Goal: Information Seeking & Learning: Learn about a topic

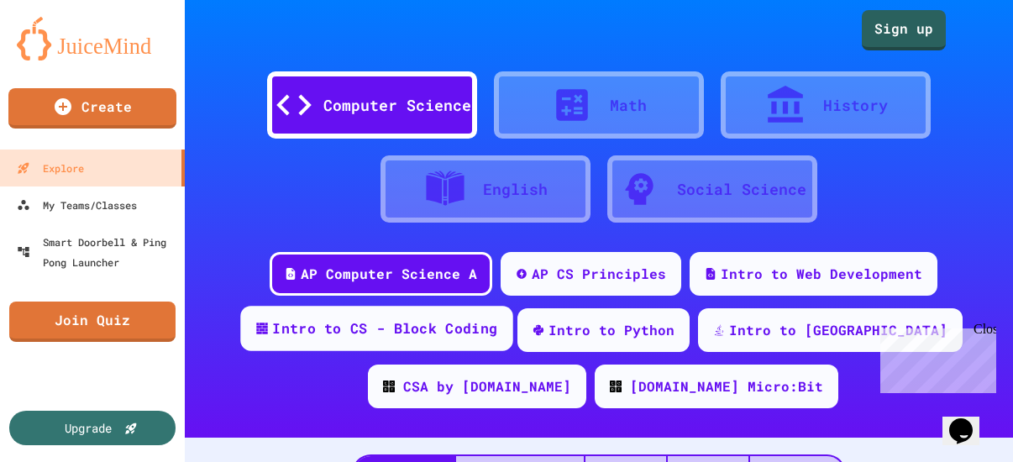
click at [272, 336] on div "Intro to CS - Block Coding" at bounding box center [384, 328] width 225 height 21
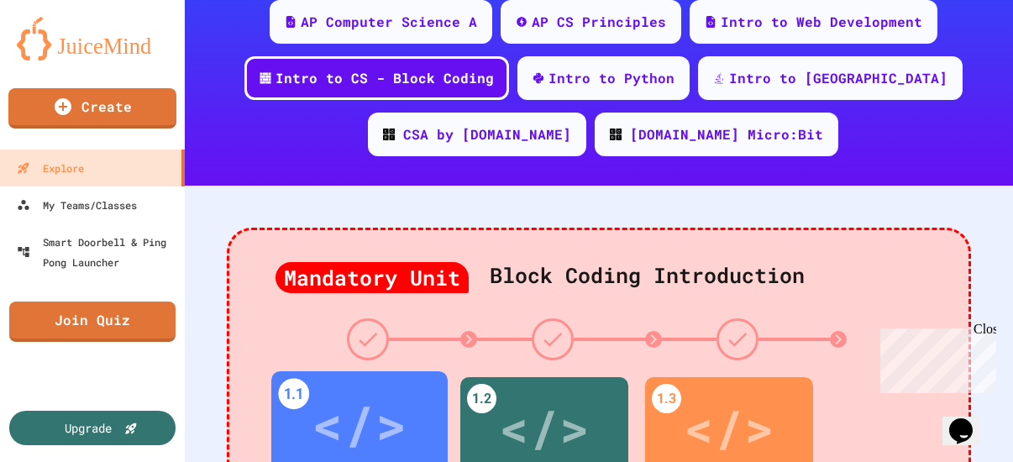
scroll to position [336, 0]
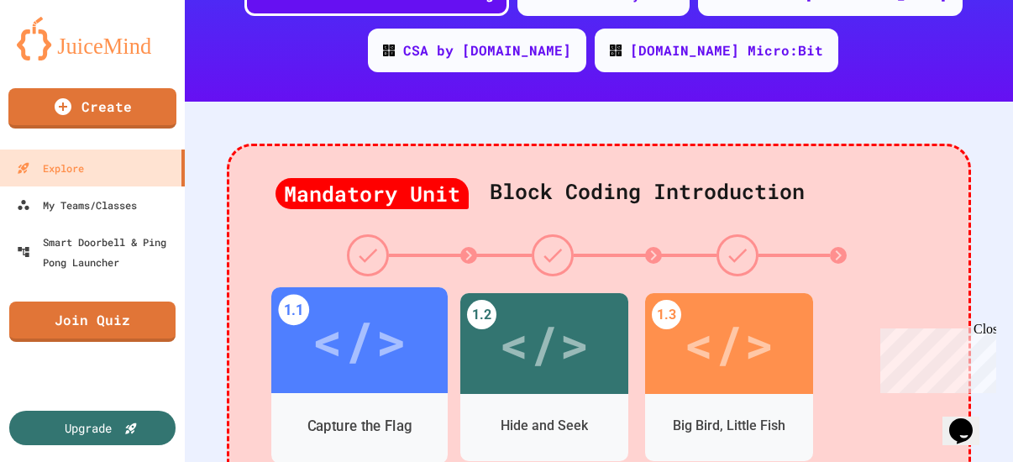
click at [351, 387] on div "</>" at bounding box center [359, 340] width 176 height 106
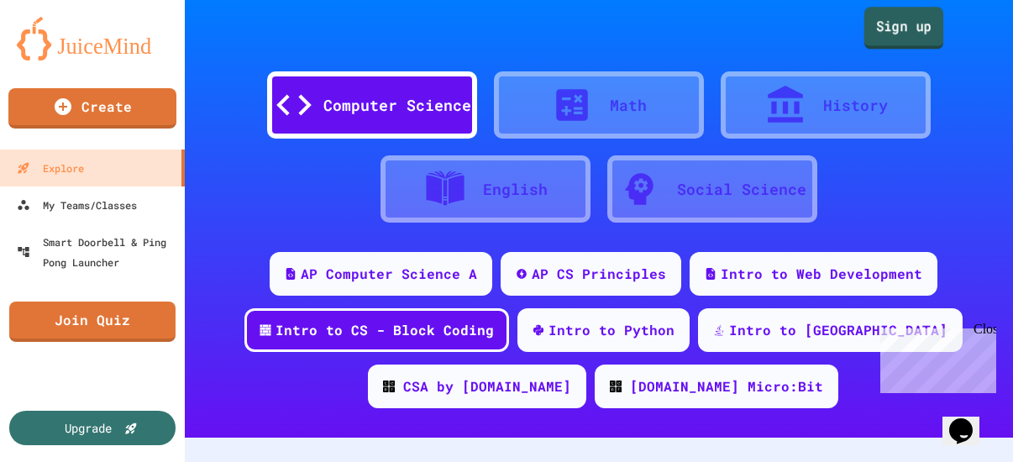
click at [882, 31] on link "Sign up" at bounding box center [904, 28] width 80 height 42
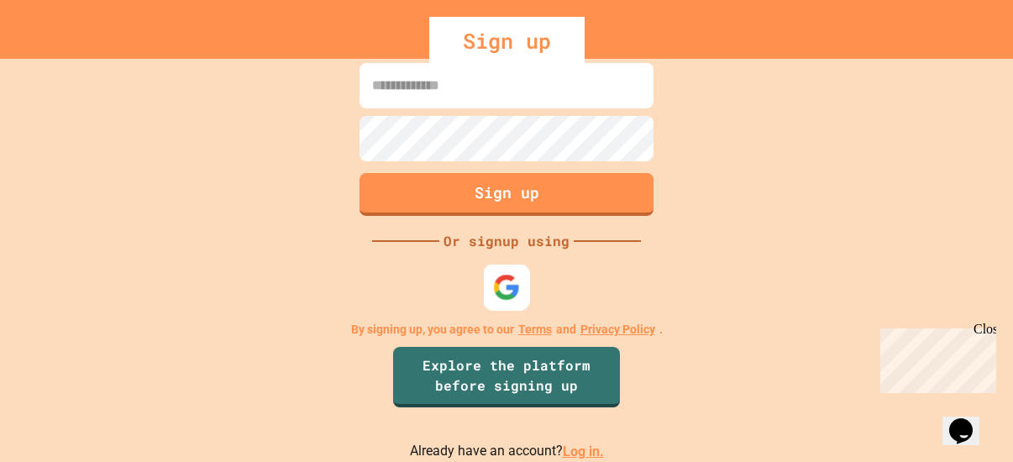
click at [506, 290] on img at bounding box center [507, 288] width 28 height 28
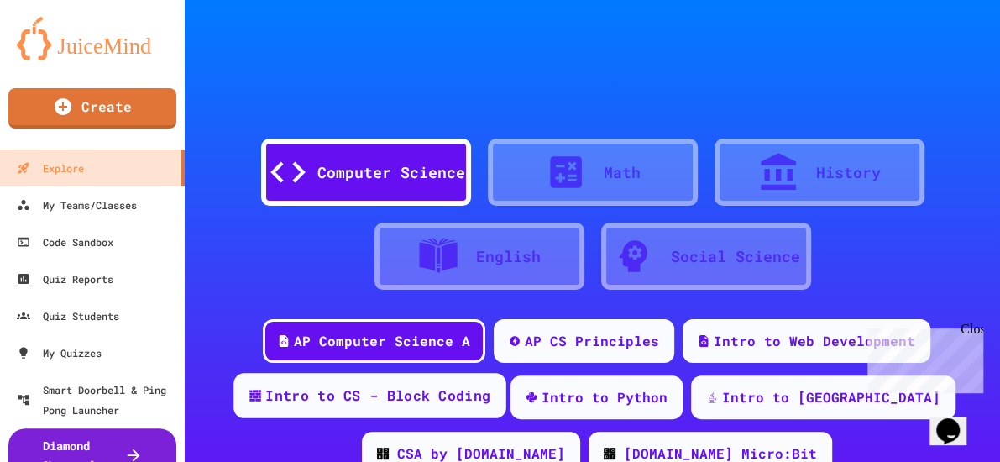
click at [364, 385] on div "Intro to CS - Block Coding" at bounding box center [377, 395] width 225 height 21
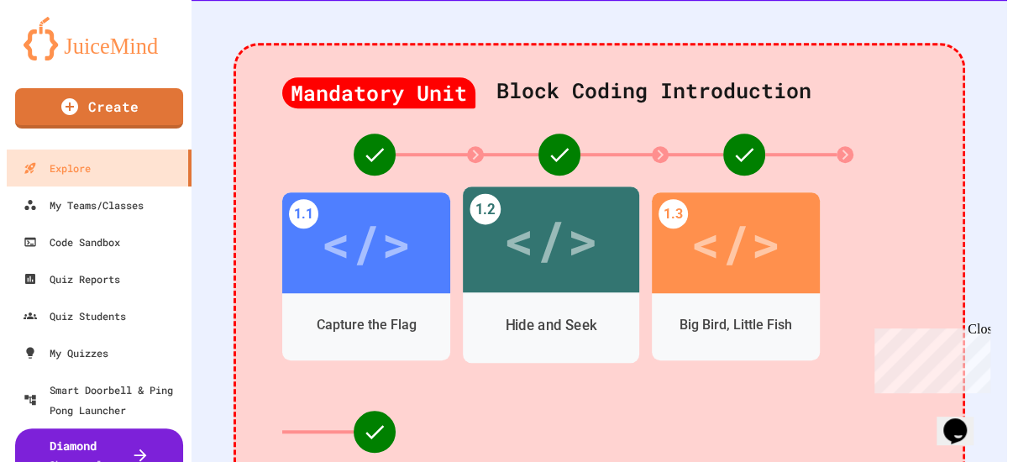
scroll to position [336, 0]
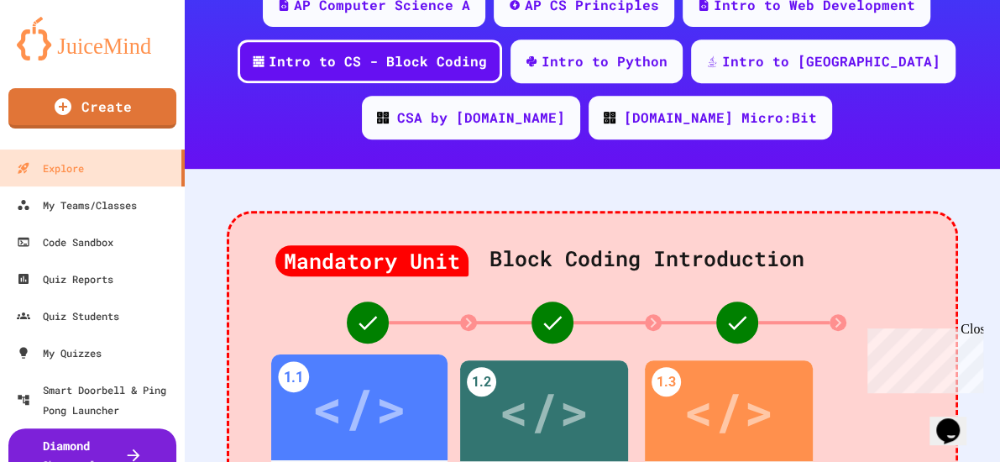
click at [343, 368] on div "</>" at bounding box center [359, 407] width 95 height 79
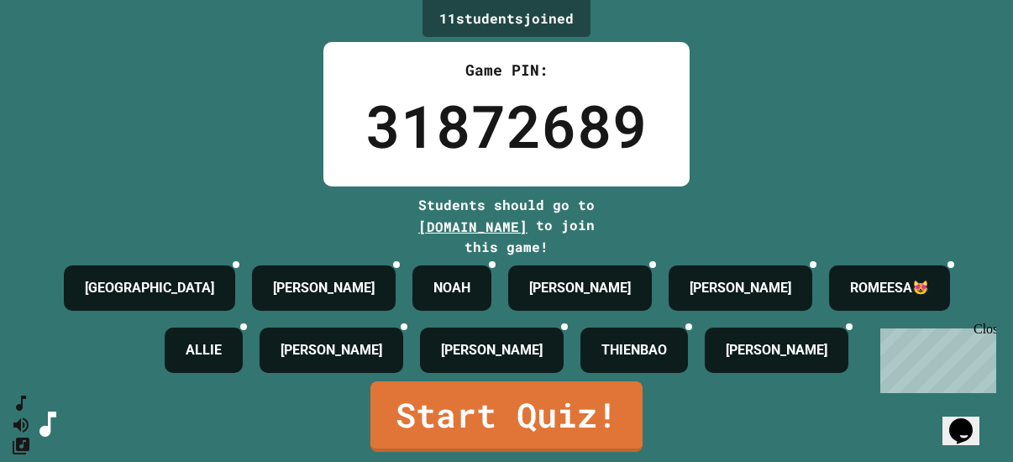
click at [984, 334] on div "Close" at bounding box center [983, 332] width 21 height 21
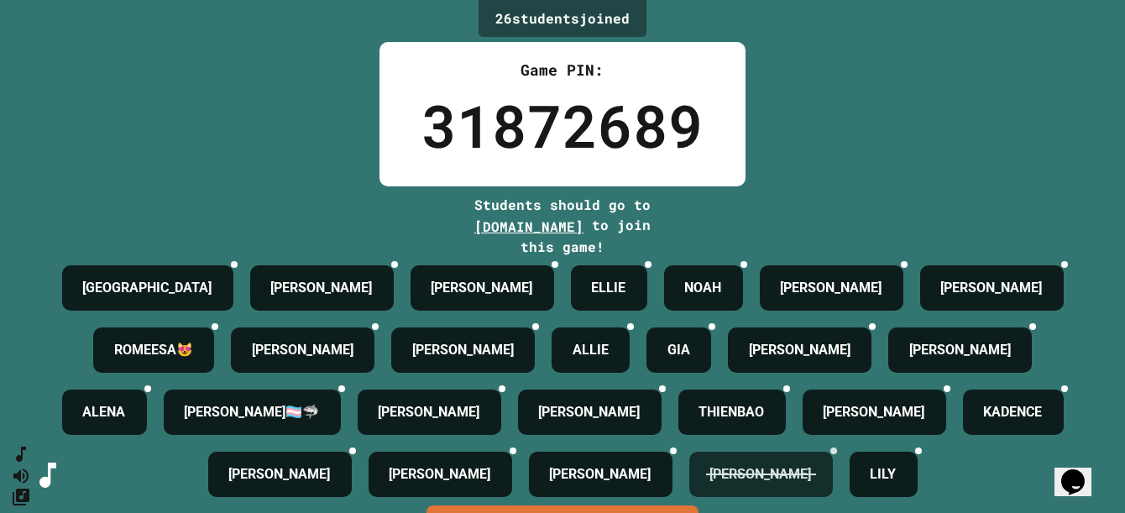
scroll to position [213, 0]
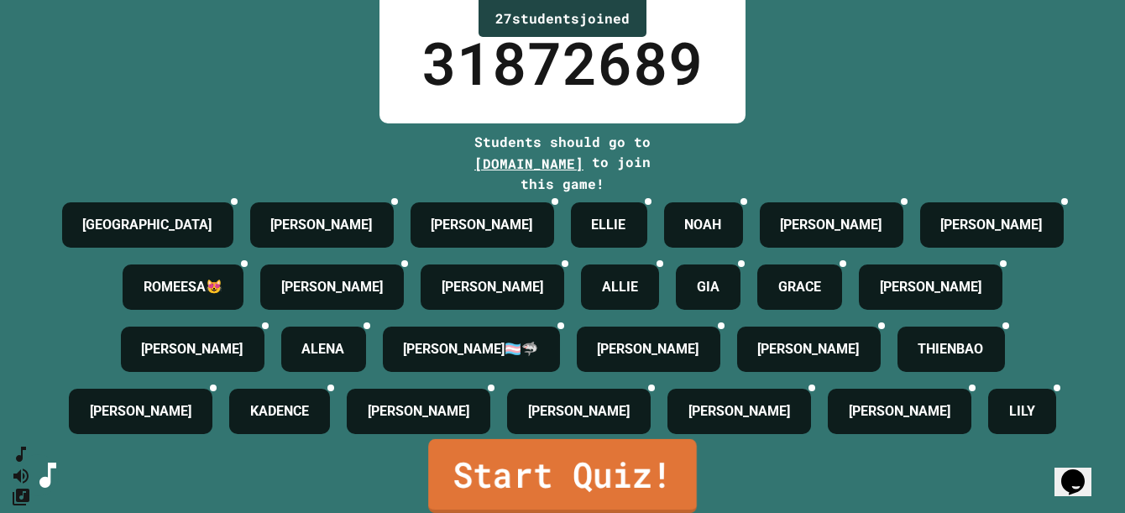
click at [532, 460] on link "Start Quiz!" at bounding box center [562, 476] width 269 height 74
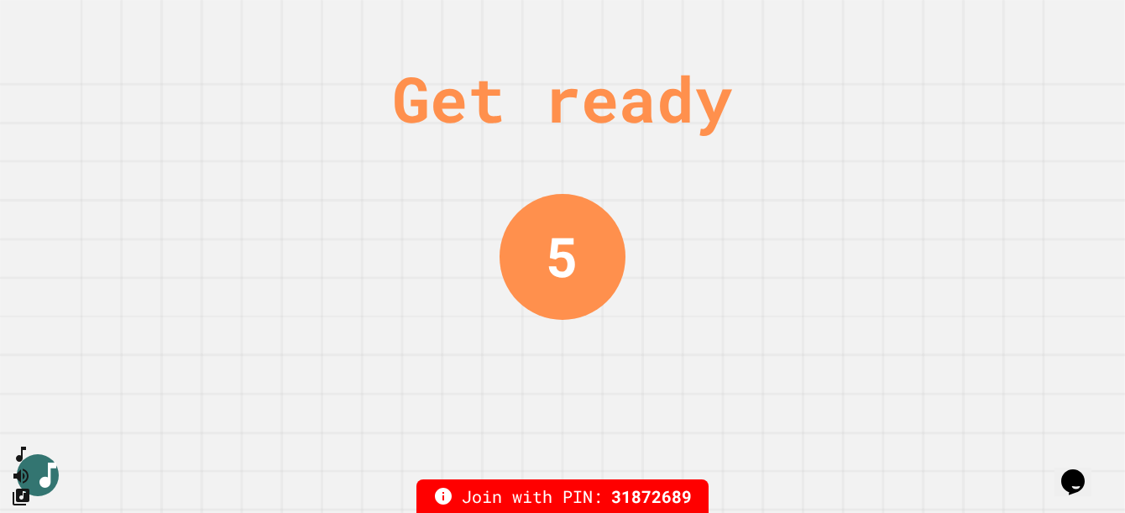
scroll to position [0, 0]
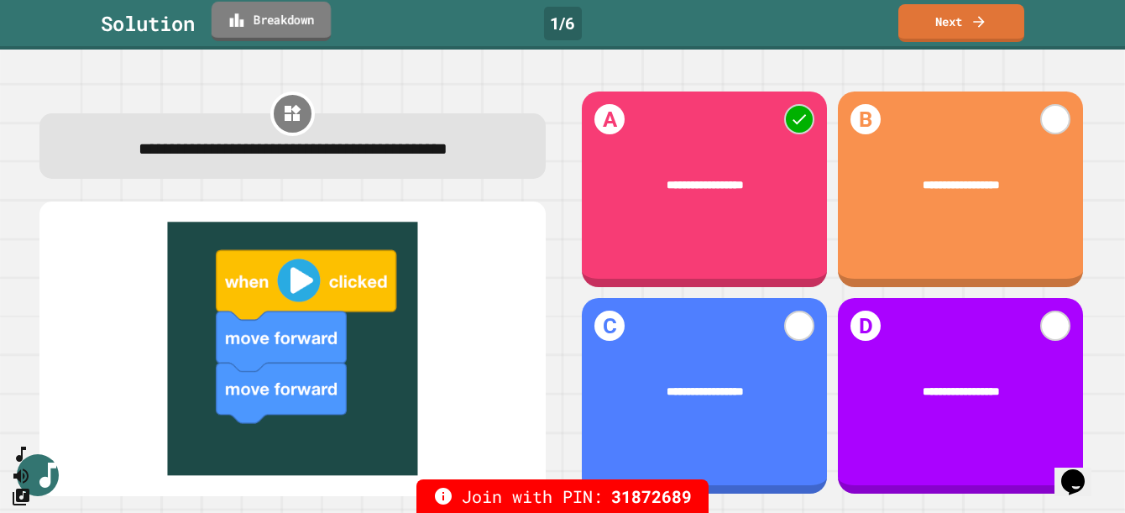
click at [245, 15] on icon at bounding box center [236, 20] width 17 height 18
click at [921, 16] on link "Next" at bounding box center [961, 21] width 124 height 39
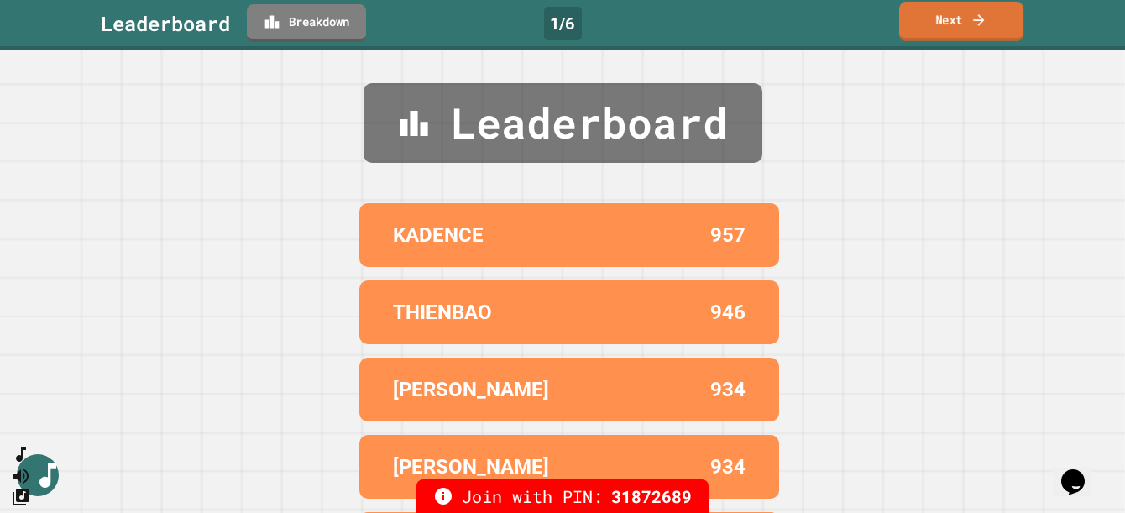
click at [951, 14] on link "Next" at bounding box center [961, 21] width 124 height 39
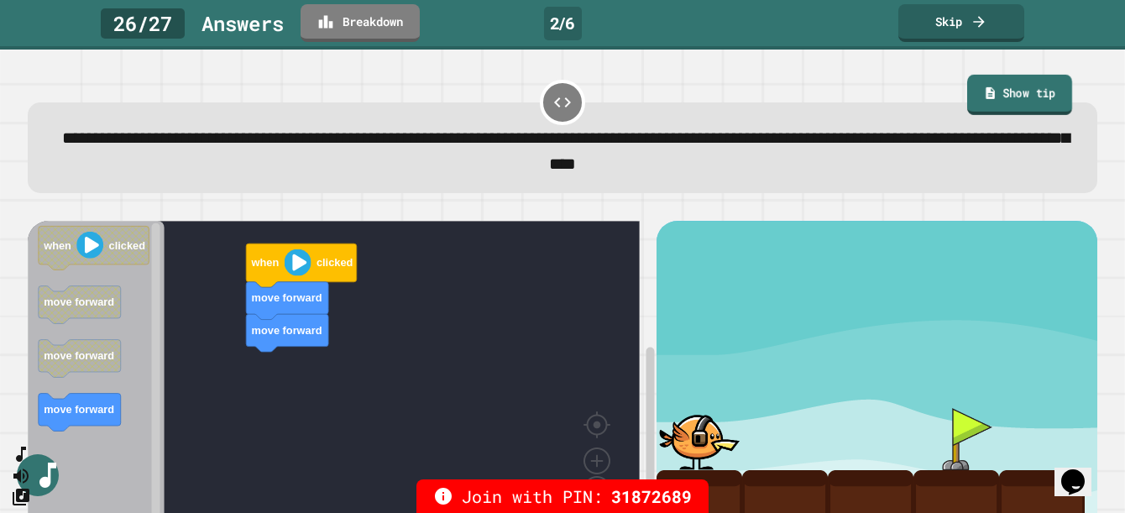
click at [991, 90] on link "Show tip" at bounding box center [1019, 95] width 105 height 40
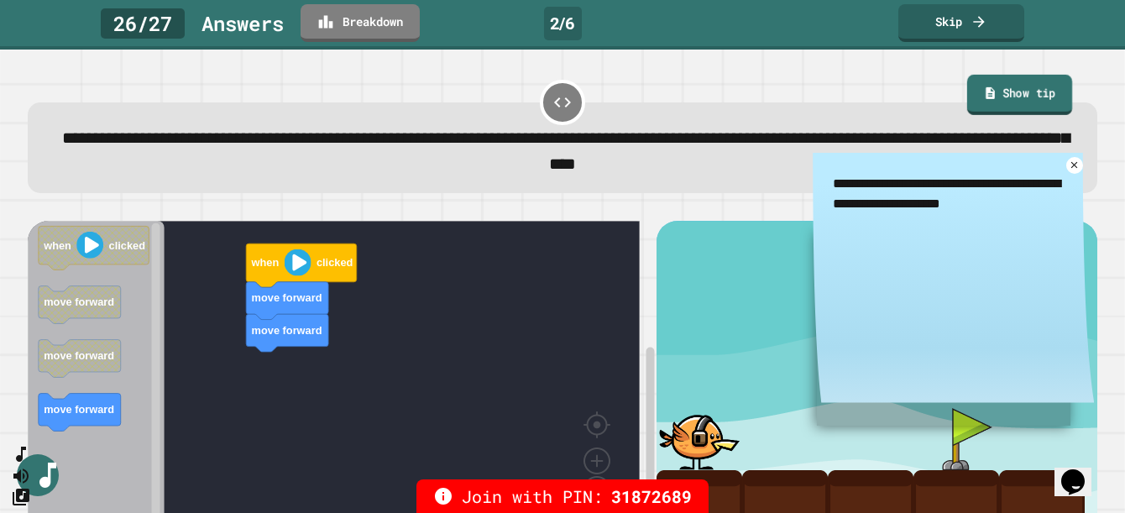
click at [991, 90] on link "Show tip" at bounding box center [1019, 95] width 105 height 40
click at [1012, 170] on icon at bounding box center [1074, 165] width 13 height 13
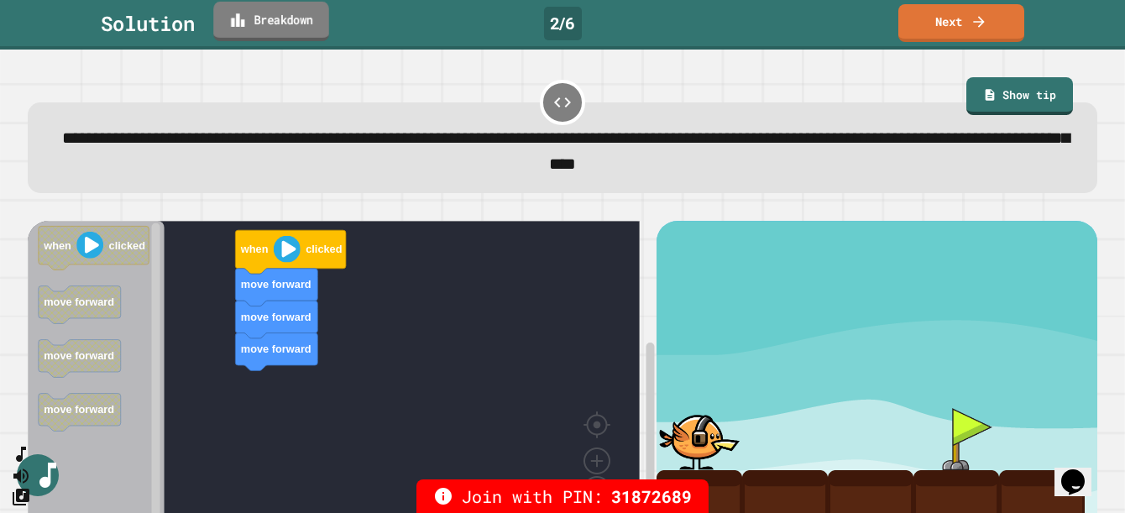
click at [254, 27] on link "Breakdown" at bounding box center [271, 21] width 116 height 39
click at [950, 21] on link "Next" at bounding box center [961, 21] width 124 height 39
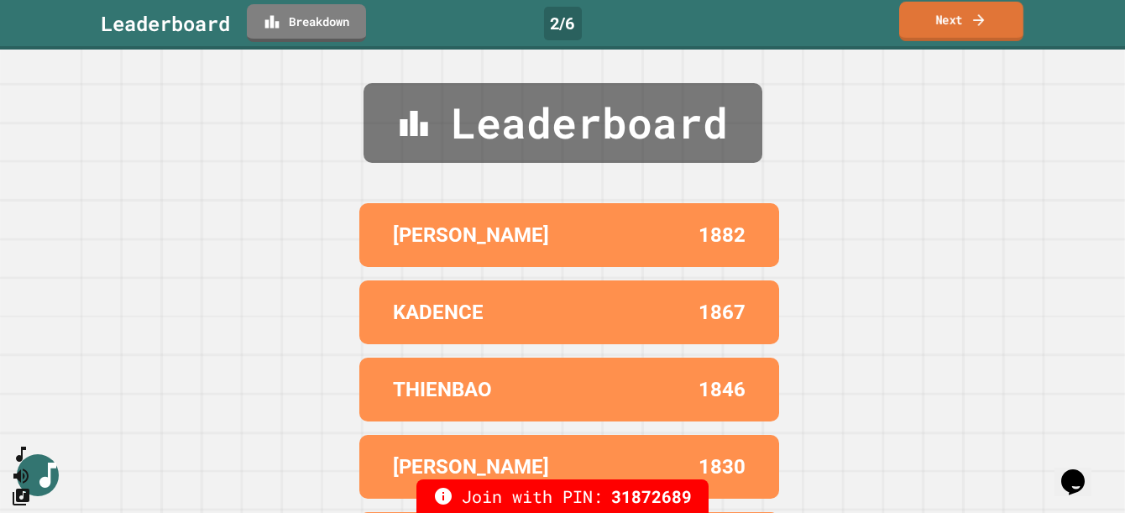
click at [949, 19] on link "Next" at bounding box center [961, 21] width 124 height 39
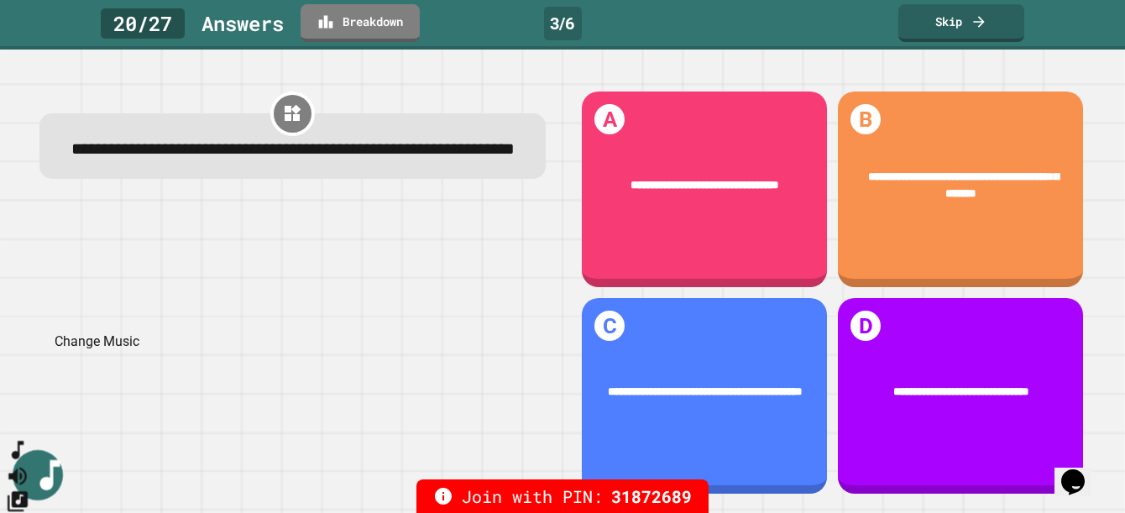
click at [28, 461] on icon "Change Music" at bounding box center [18, 501] width 20 height 20
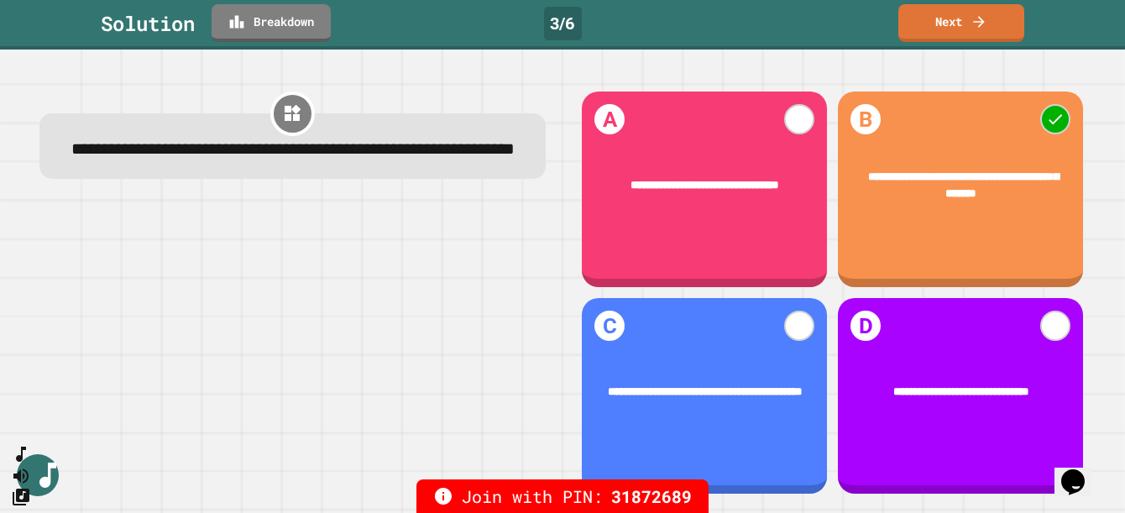
click at [262, 17] on link "Breakdown" at bounding box center [270, 21] width 115 height 39
click at [911, 27] on link "Next" at bounding box center [961, 21] width 124 height 39
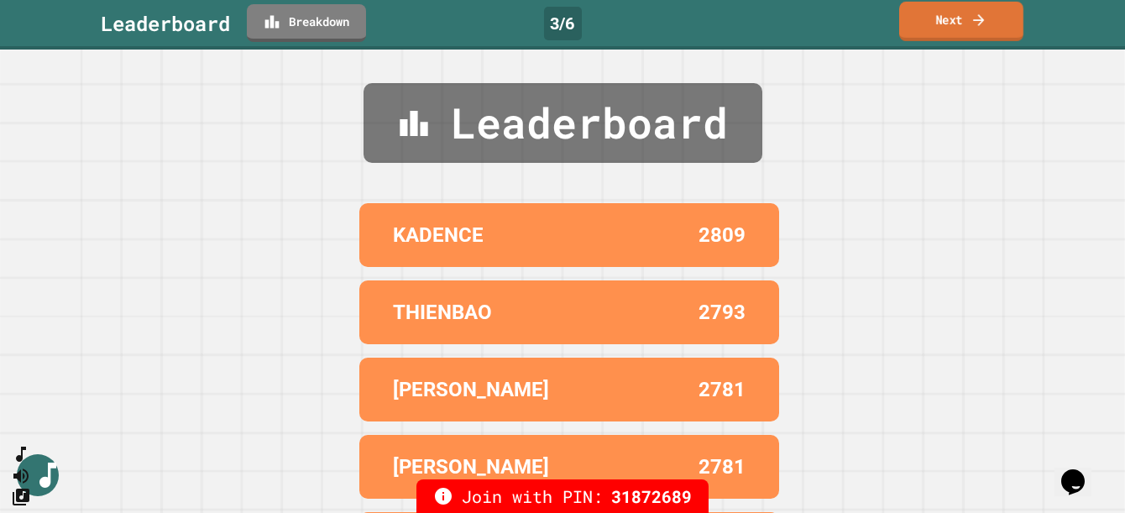
click at [928, 17] on link "Next" at bounding box center [961, 21] width 124 height 39
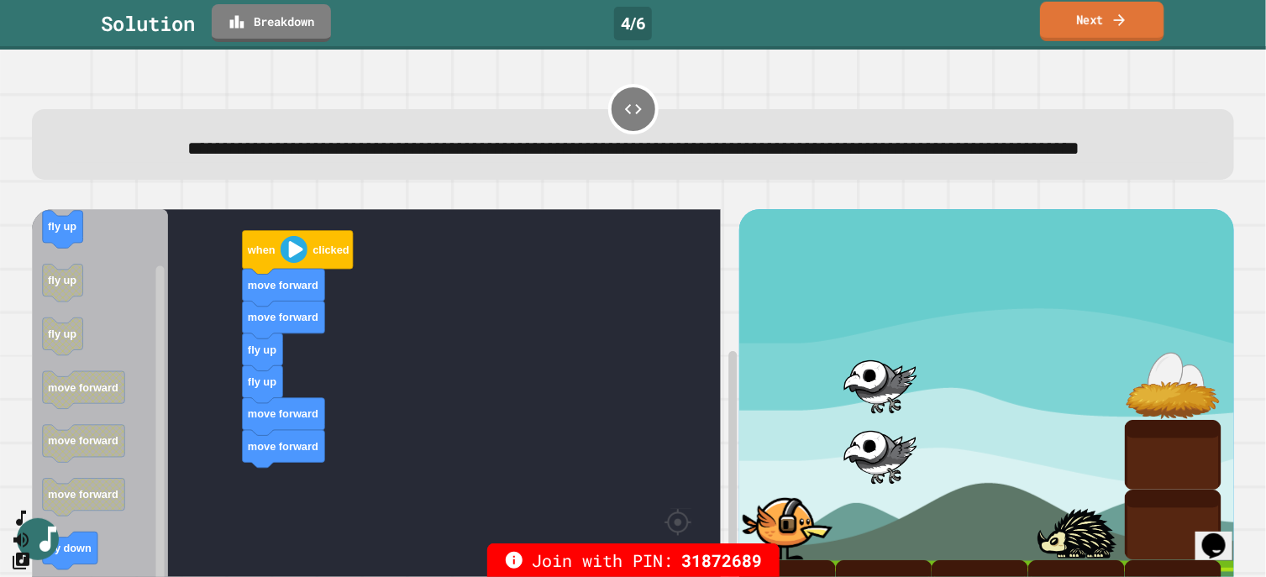
click at [1012, 3] on link "Next" at bounding box center [1102, 21] width 124 height 39
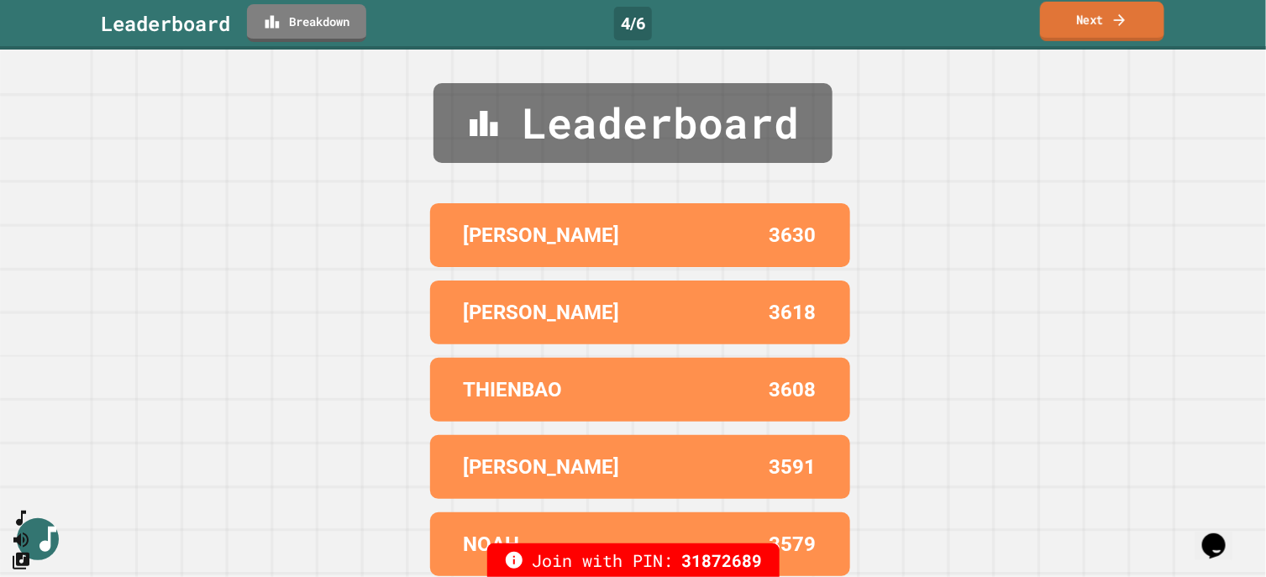
click at [1012, 24] on link "Next" at bounding box center [1102, 21] width 124 height 39
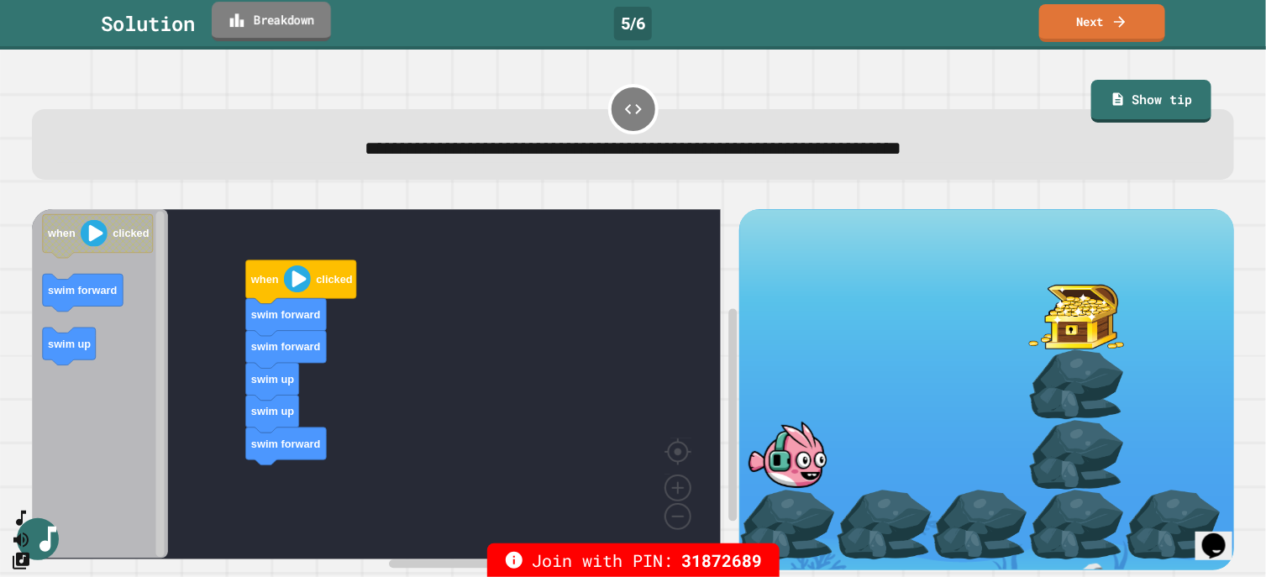
click at [262, 15] on link "Breakdown" at bounding box center [271, 21] width 119 height 39
click at [1012, 14] on link "Next" at bounding box center [1102, 21] width 124 height 39
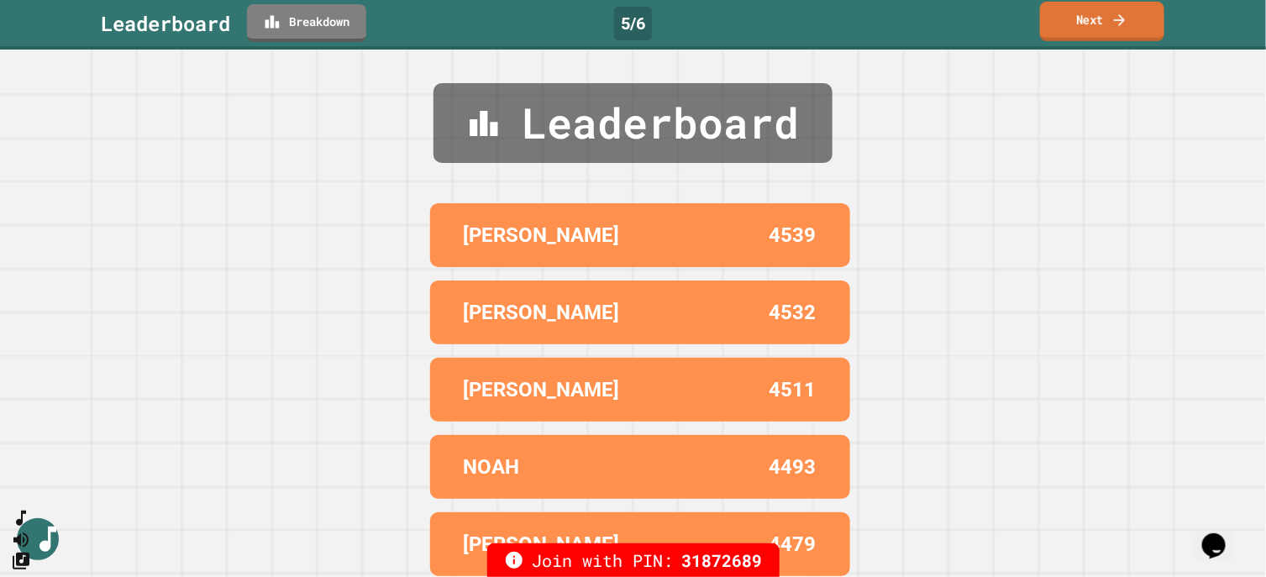
click at [1012, 14] on link "Next" at bounding box center [1102, 21] width 124 height 39
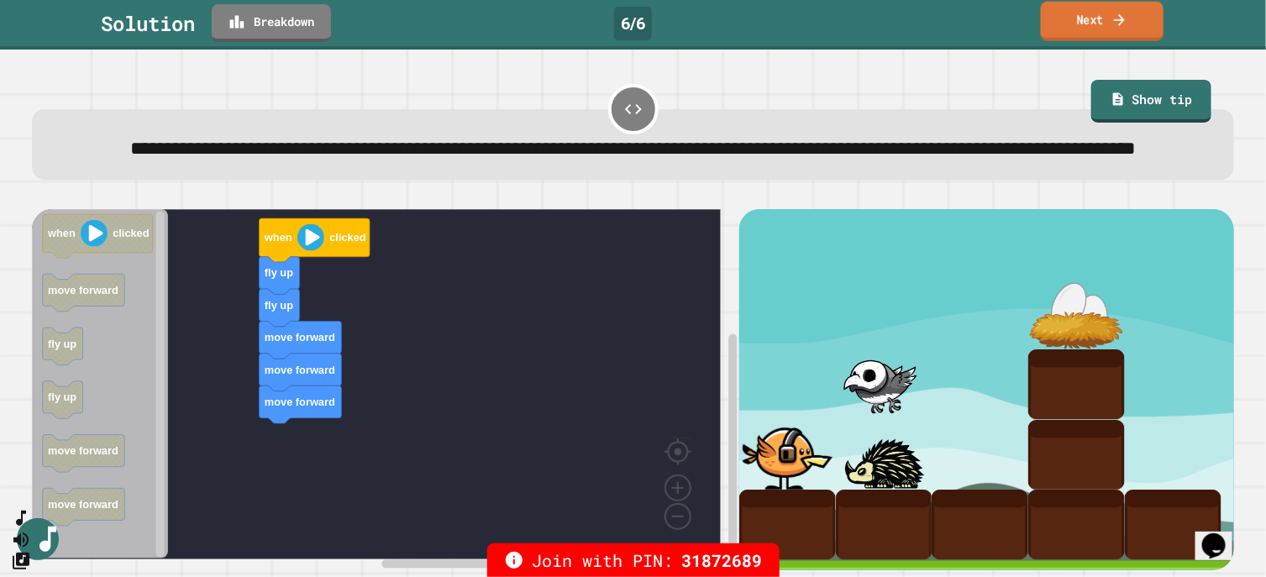
click at [1012, 22] on link "Next" at bounding box center [1101, 21] width 123 height 39
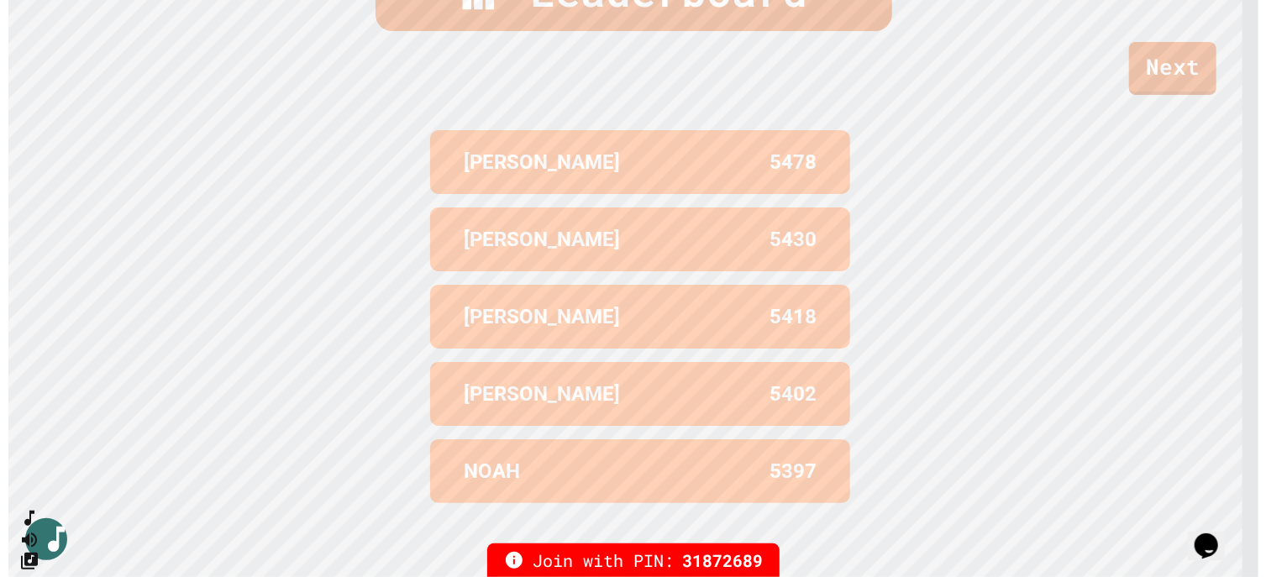
scroll to position [71, 0]
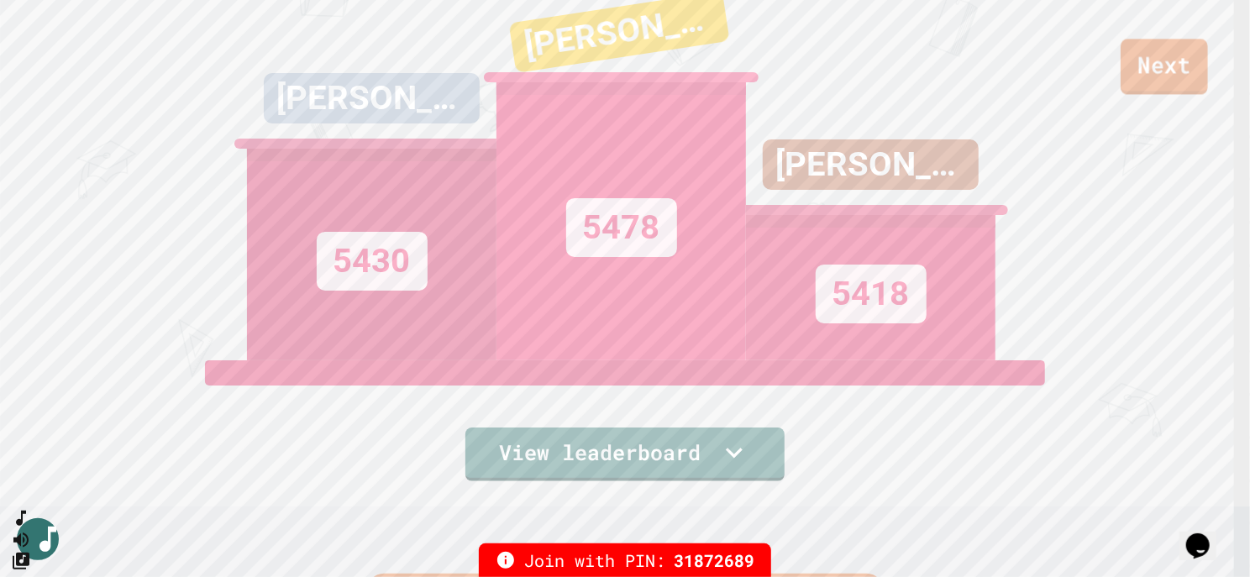
click at [1012, 56] on link "Next" at bounding box center [1163, 66] width 87 height 55
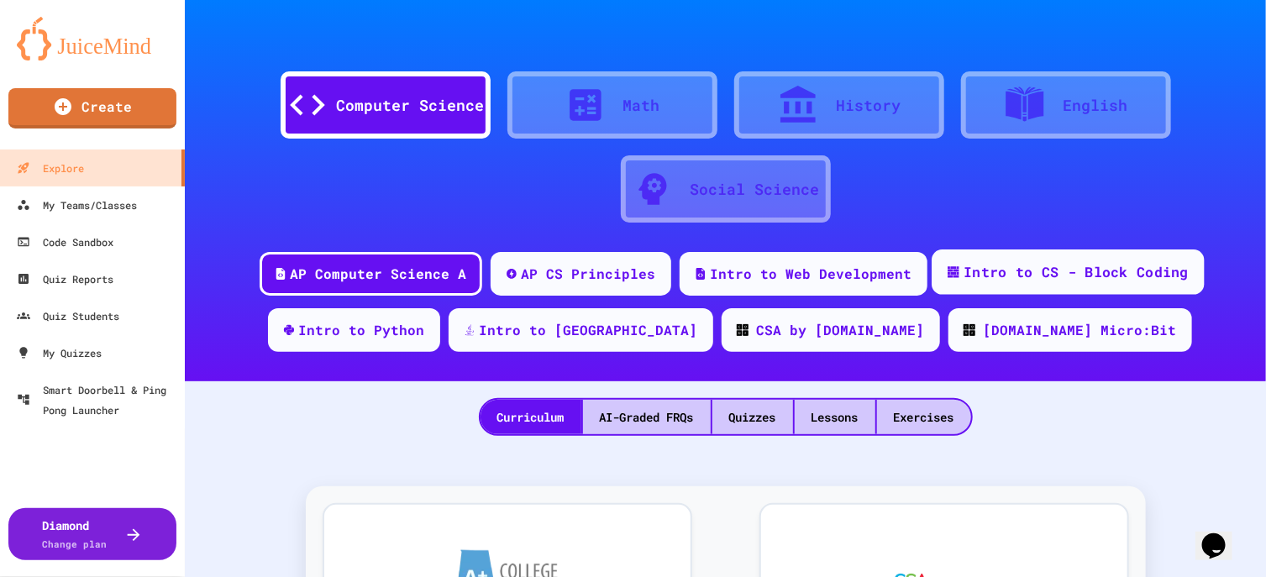
click at [1012, 274] on div "Intro to CS - Block Coding" at bounding box center [1075, 272] width 225 height 21
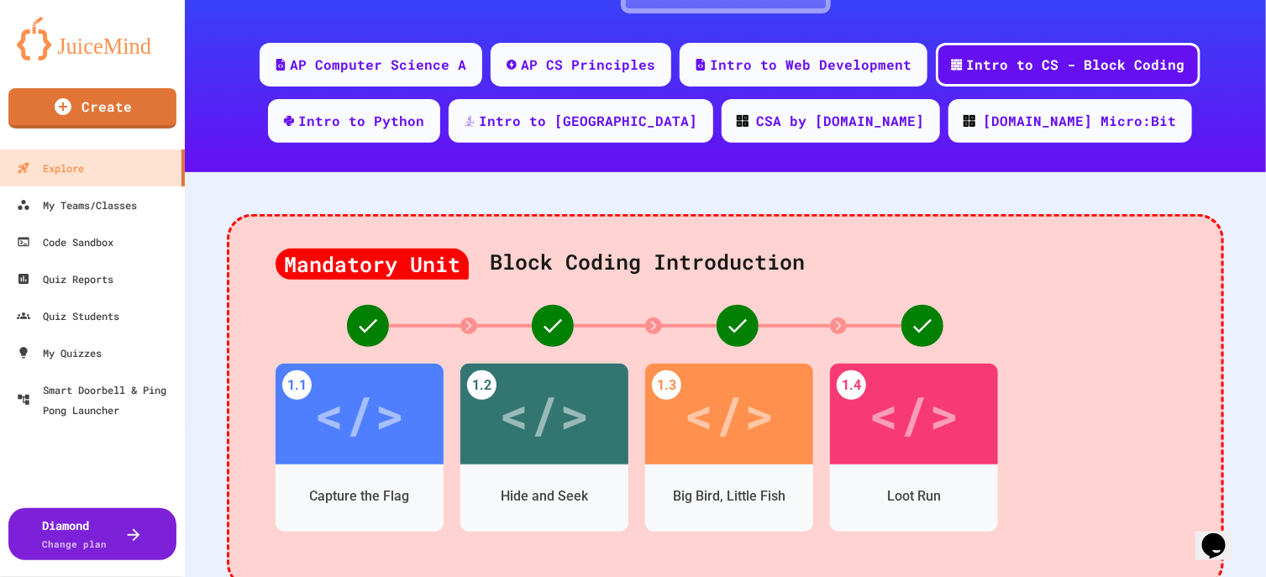
scroll to position [315, 0]
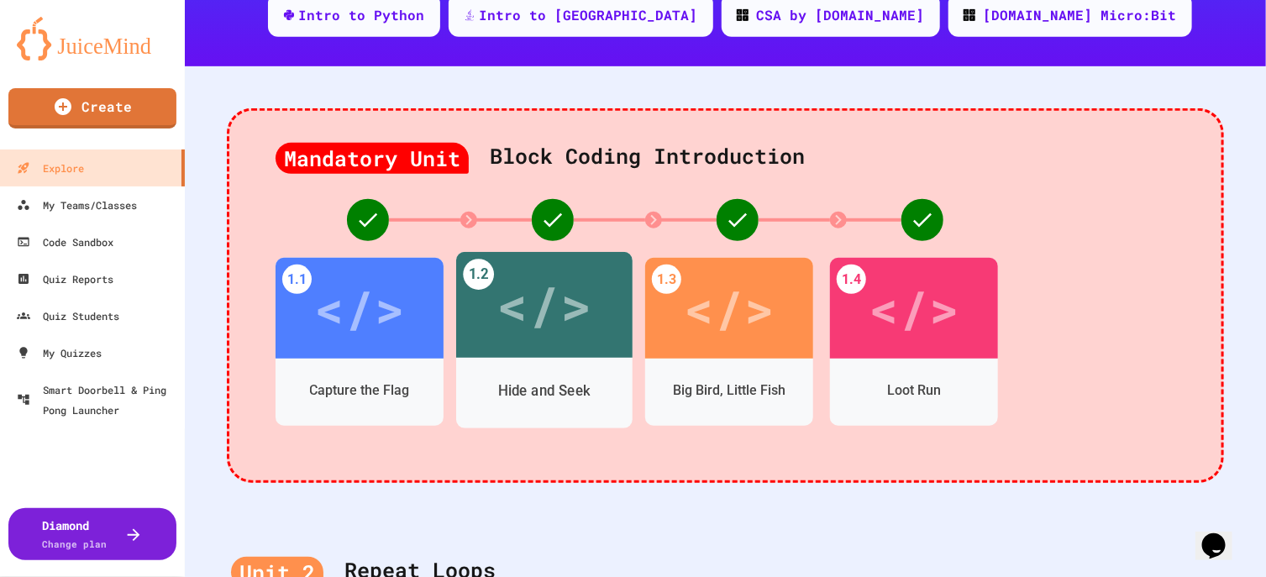
click at [527, 340] on div "</>" at bounding box center [543, 305] width 95 height 80
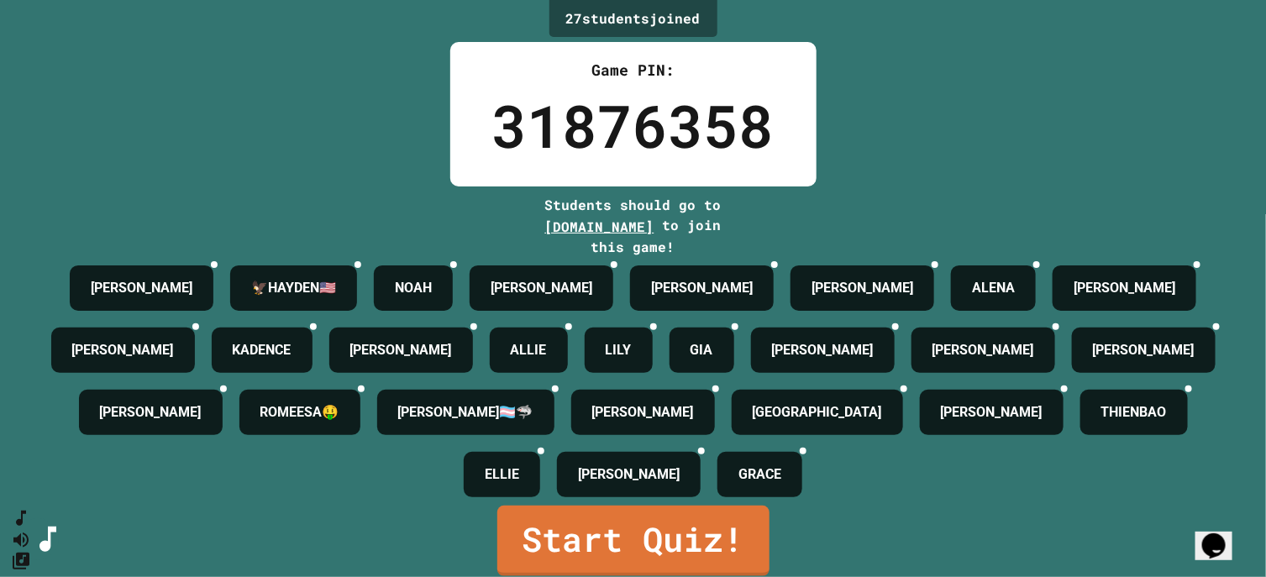
scroll to position [74, 0]
click at [615, 461] on link "Start Quiz!" at bounding box center [633, 539] width 269 height 74
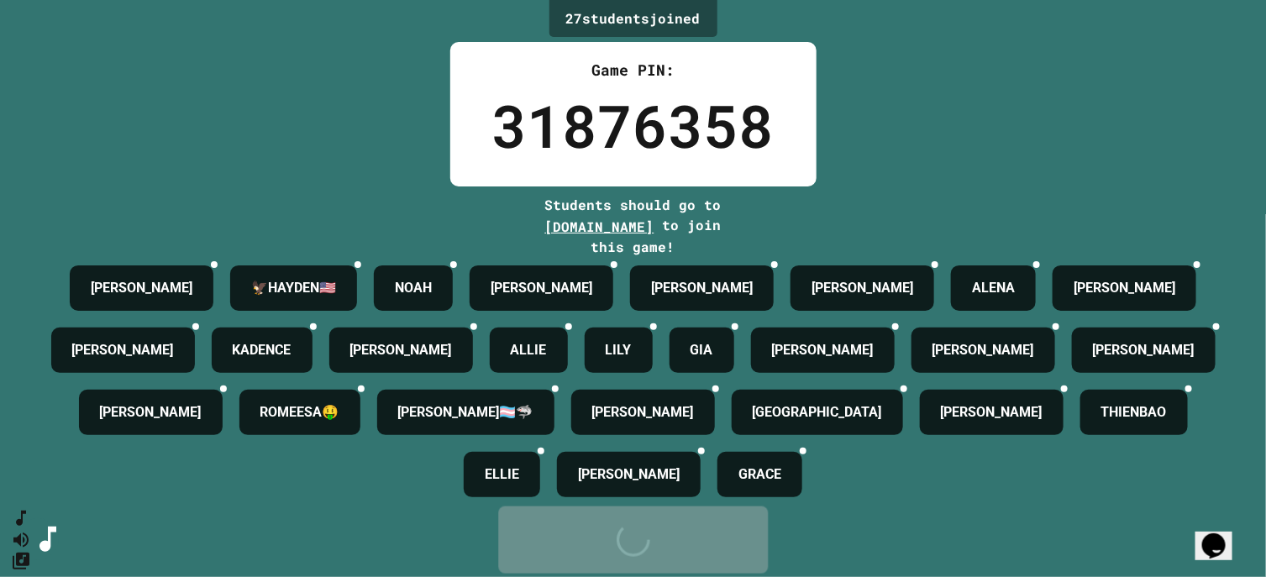
scroll to position [0, 0]
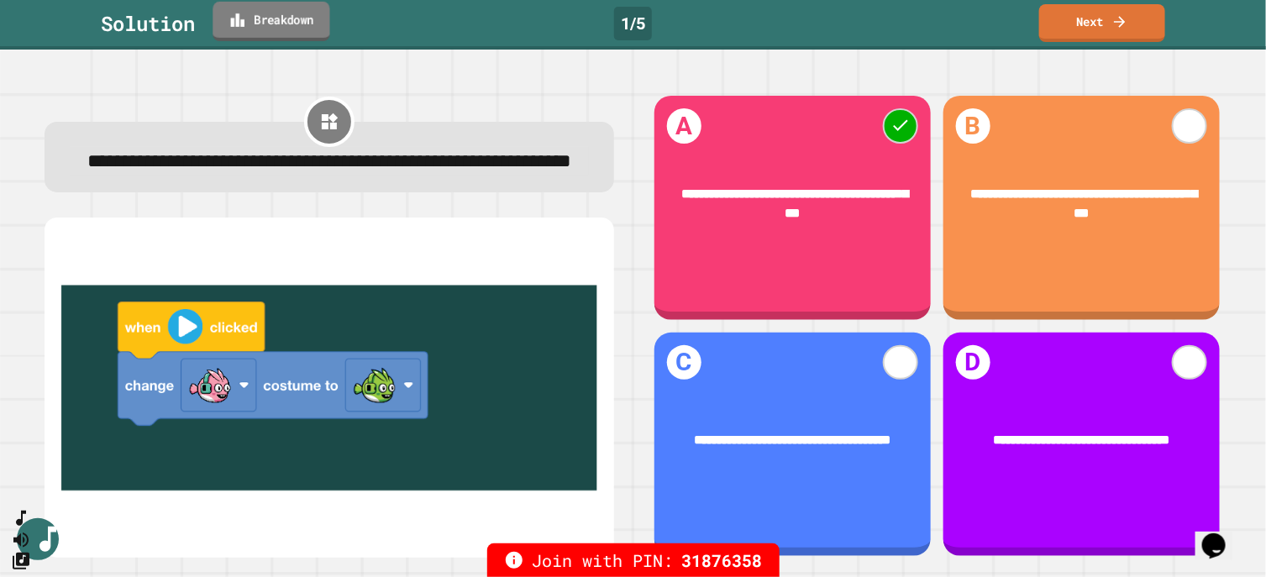
click at [268, 22] on link "Breakdown" at bounding box center [270, 21] width 117 height 39
click at [1012, 10] on link "Next" at bounding box center [1102, 21] width 124 height 39
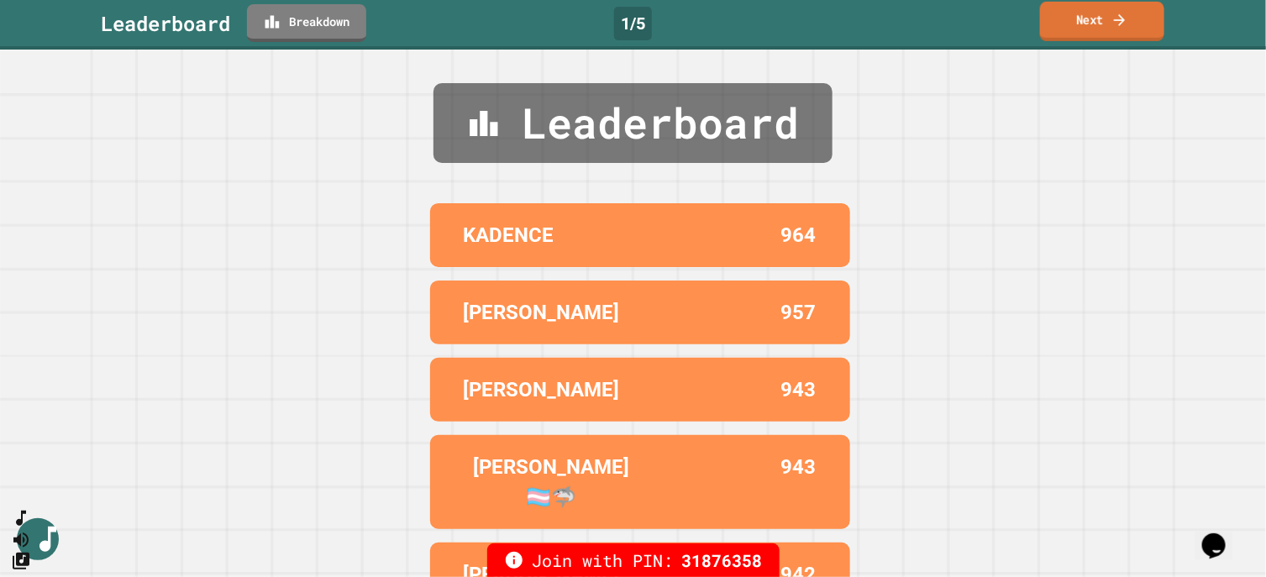
click at [1012, 10] on link "Next" at bounding box center [1102, 21] width 124 height 39
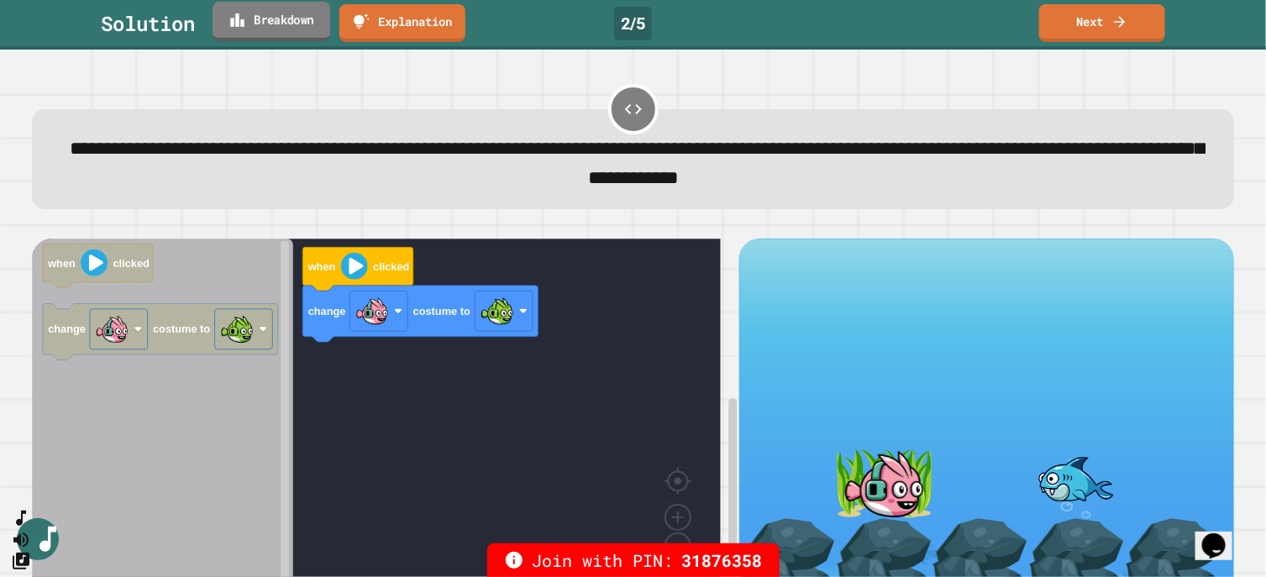
click at [260, 30] on link "Breakdown" at bounding box center [271, 21] width 118 height 39
click at [1012, 22] on link "Next" at bounding box center [1102, 21] width 125 height 39
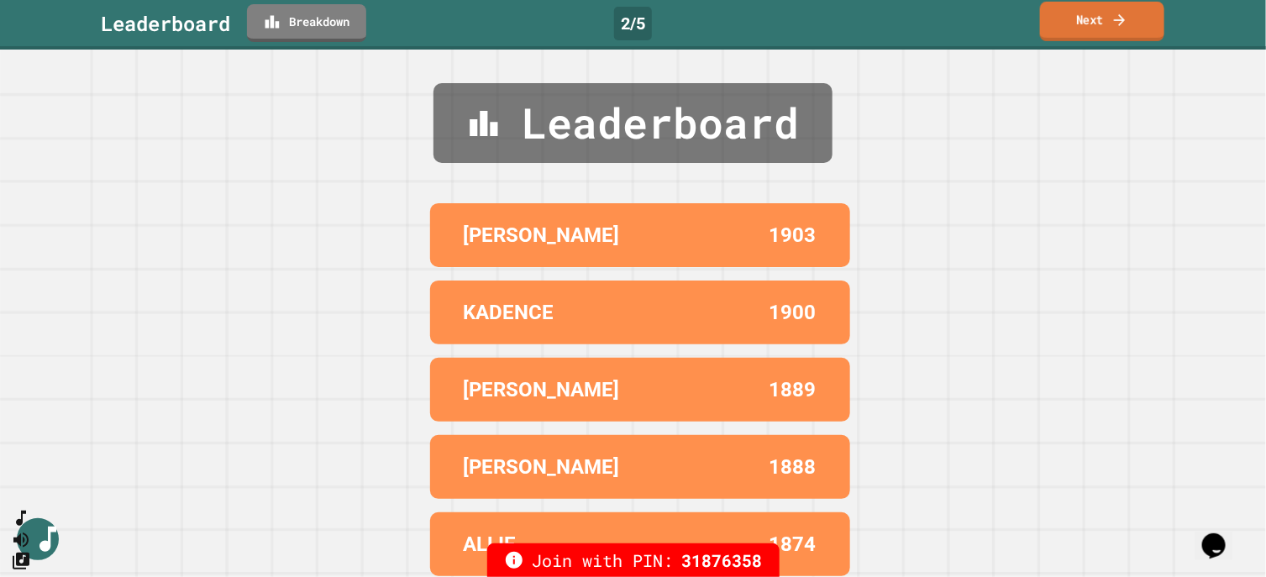
click at [1012, 25] on link "Next" at bounding box center [1102, 21] width 124 height 39
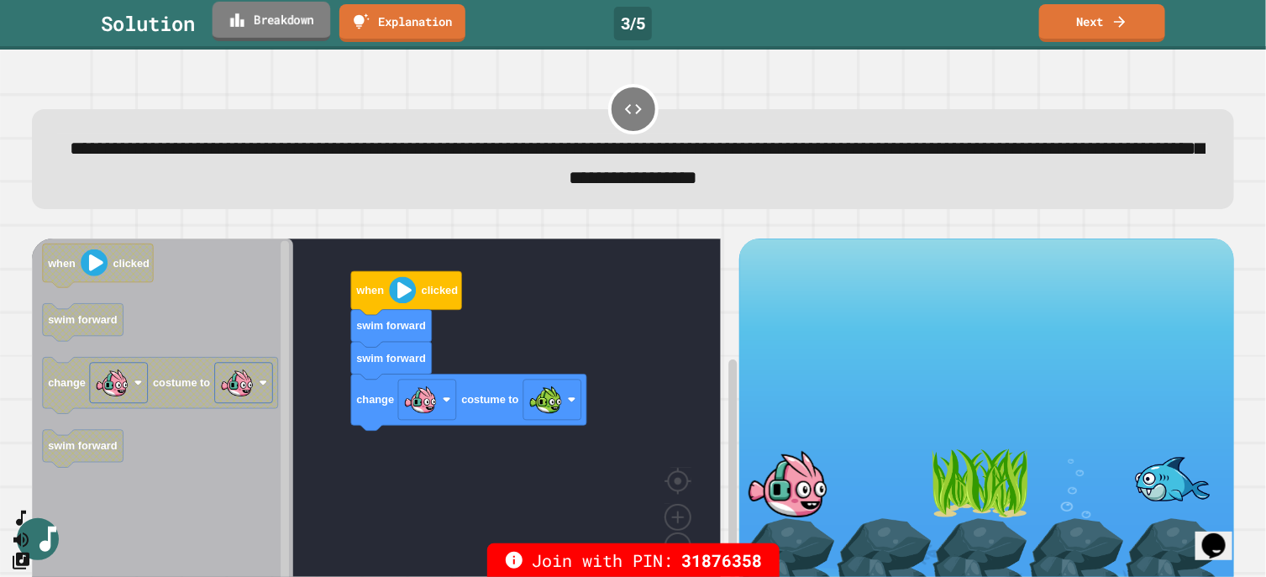
click at [279, 7] on link "Breakdown" at bounding box center [271, 21] width 118 height 39
click at [1012, 17] on link "Next" at bounding box center [1101, 21] width 123 height 39
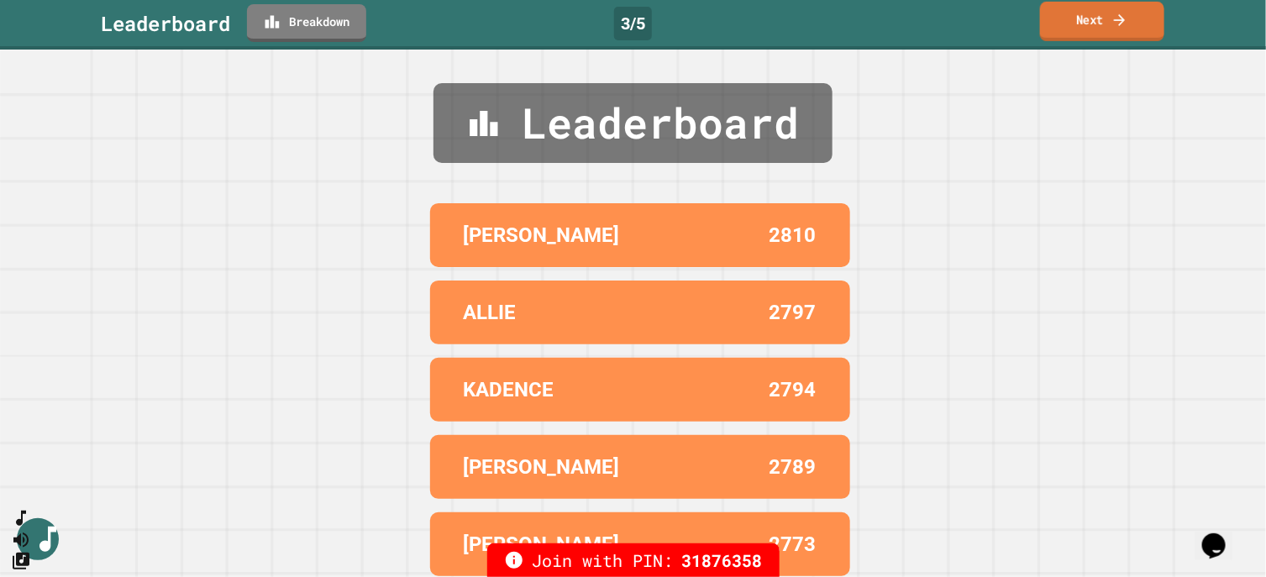
click at [1012, 17] on link "Next" at bounding box center [1102, 21] width 124 height 39
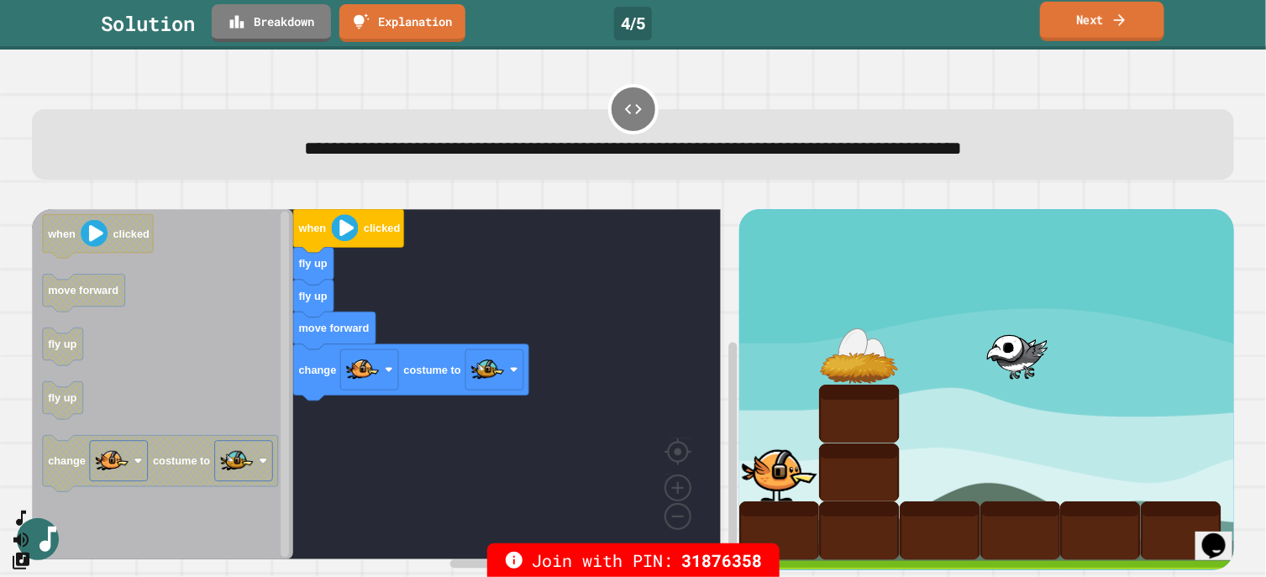
click at [1012, 18] on link "Next" at bounding box center [1102, 21] width 124 height 39
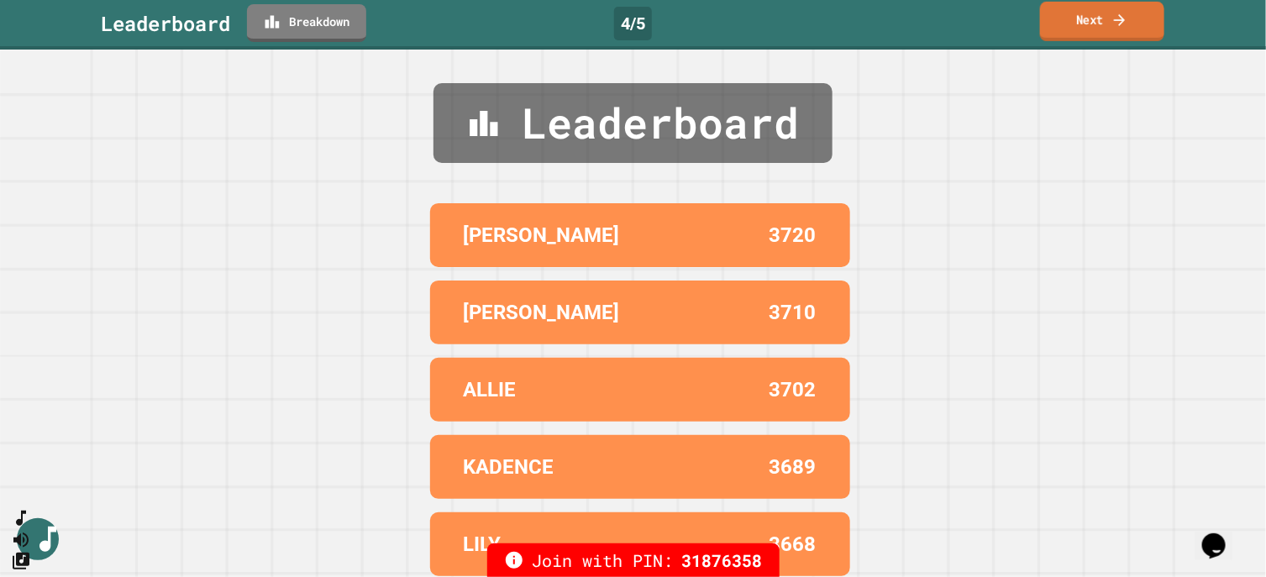
click at [1012, 18] on link "Next" at bounding box center [1102, 21] width 124 height 39
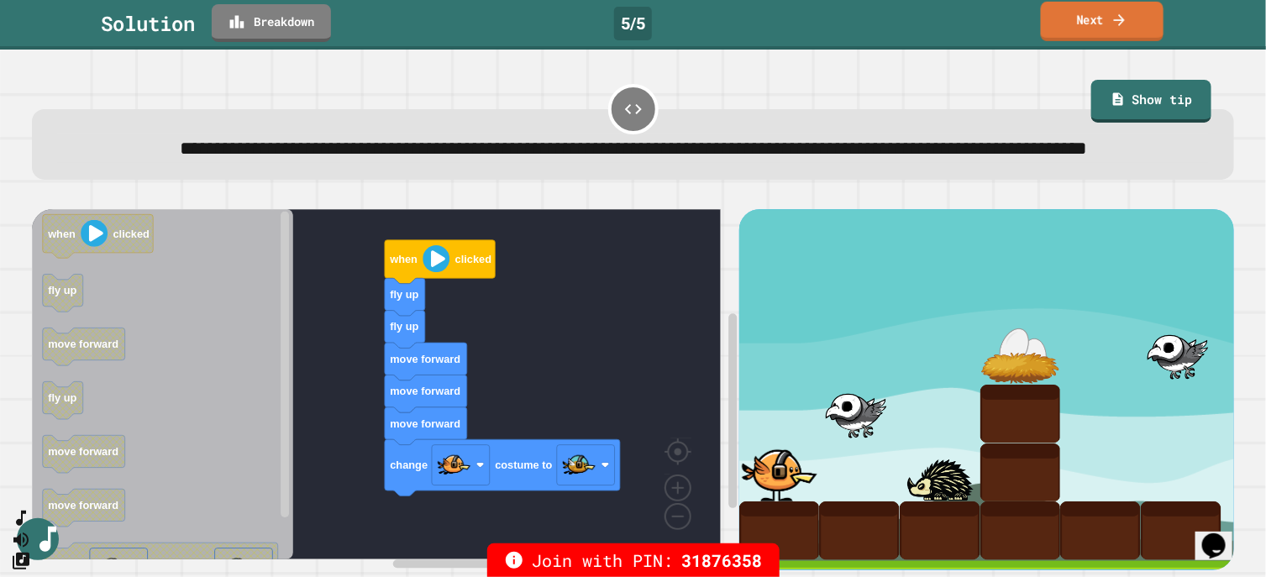
click at [1012, 13] on link "Next" at bounding box center [1101, 21] width 123 height 39
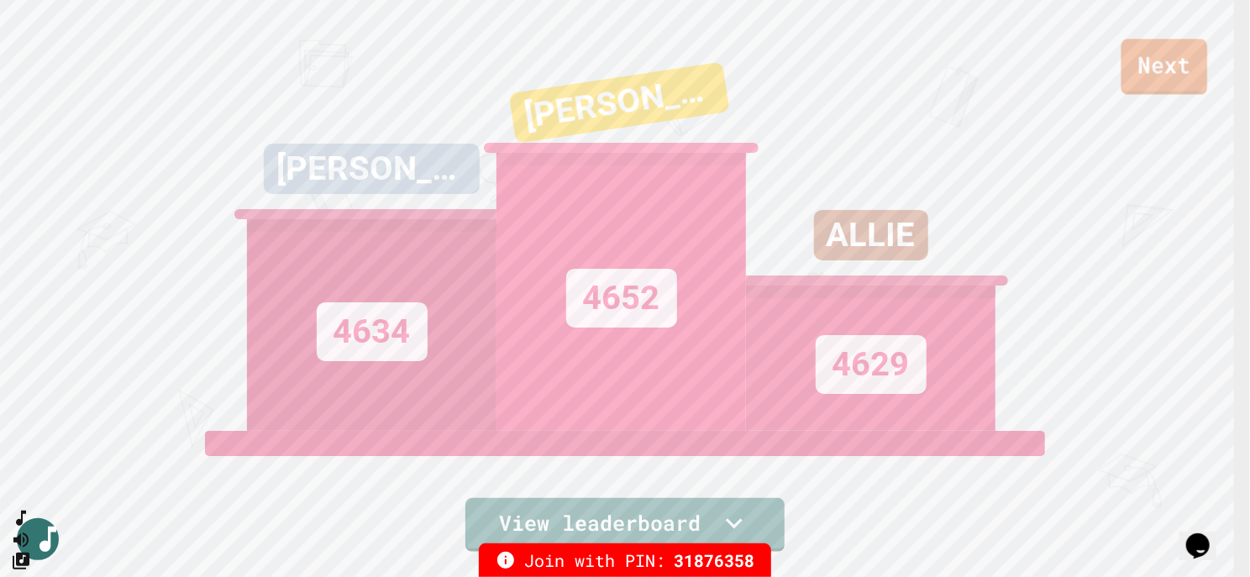
click at [1012, 66] on link "Next" at bounding box center [1164, 66] width 86 height 55
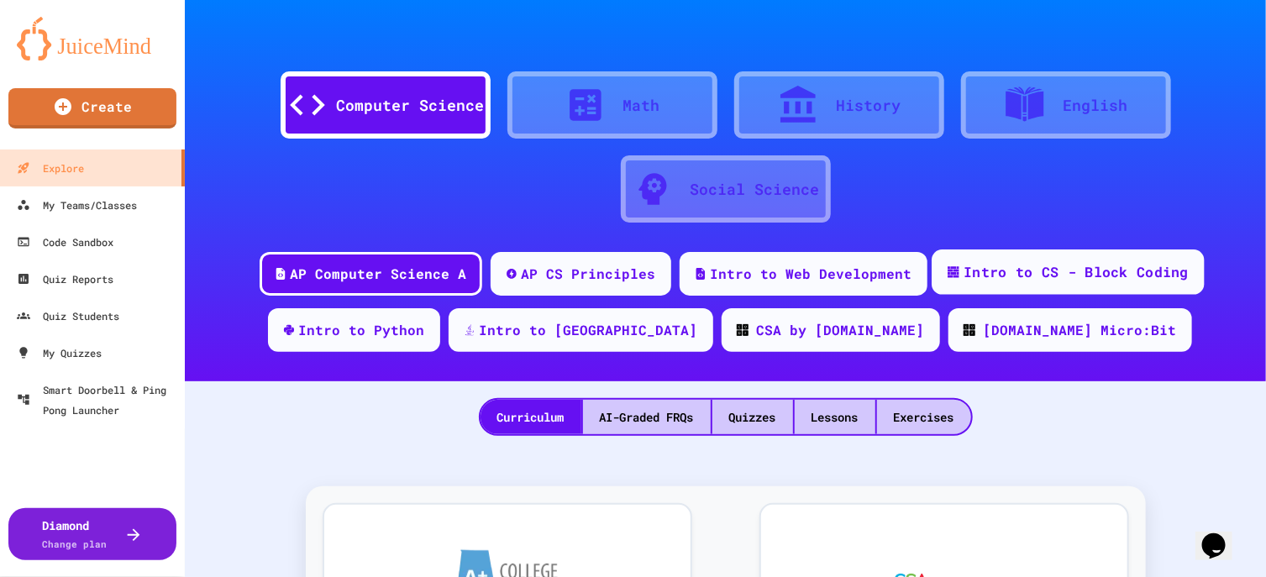
click at [988, 258] on div "Intro to CS - Block Coding" at bounding box center [1067, 271] width 272 height 45
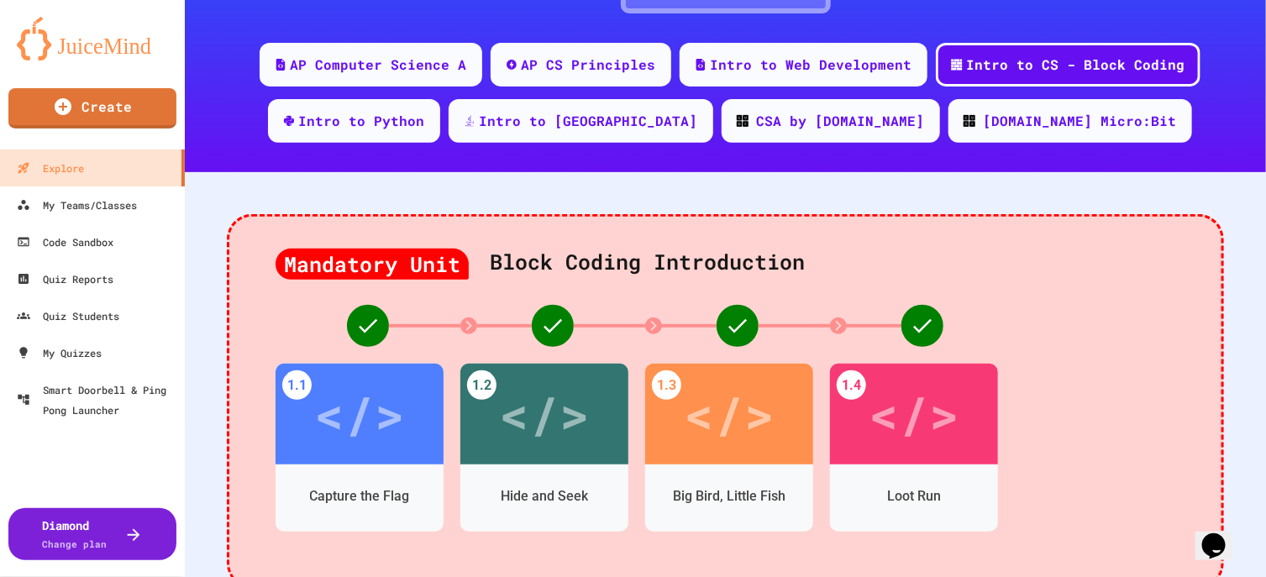
scroll to position [419, 0]
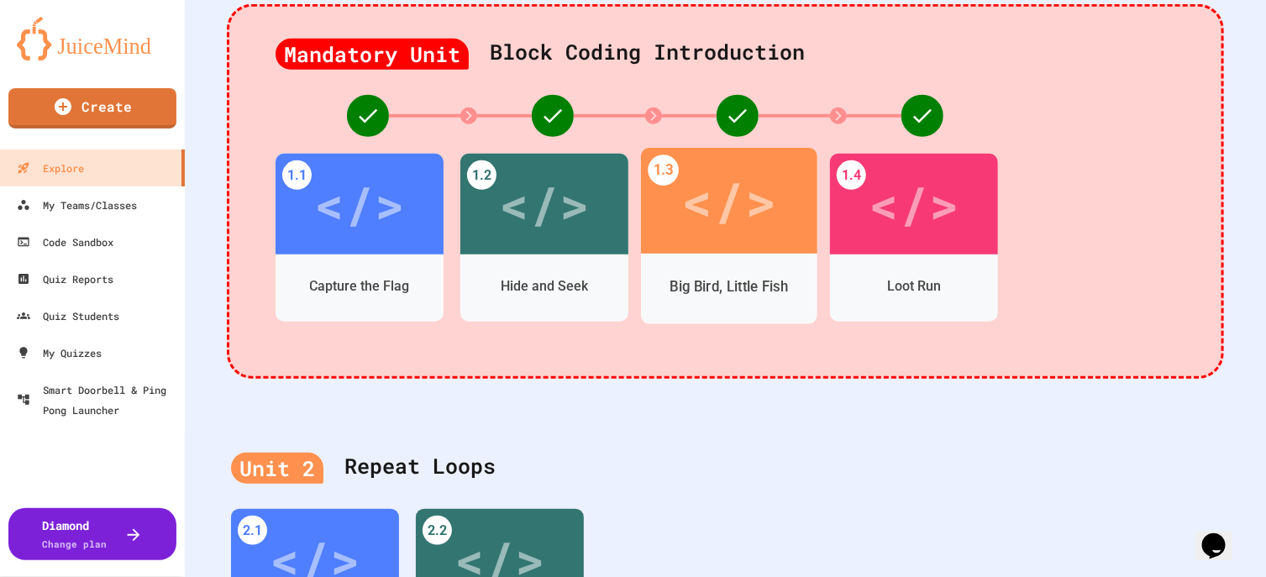
click at [755, 216] on div "</>" at bounding box center [728, 201] width 95 height 80
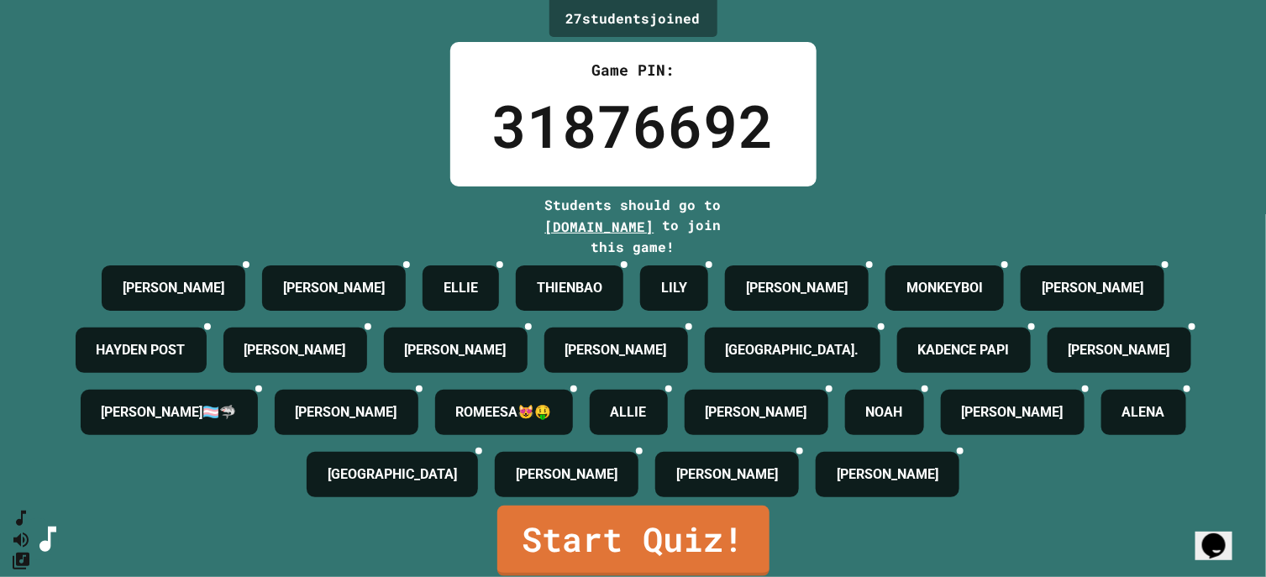
scroll to position [151, 0]
click at [694, 461] on link "Start Quiz!" at bounding box center [632, 539] width 270 height 74
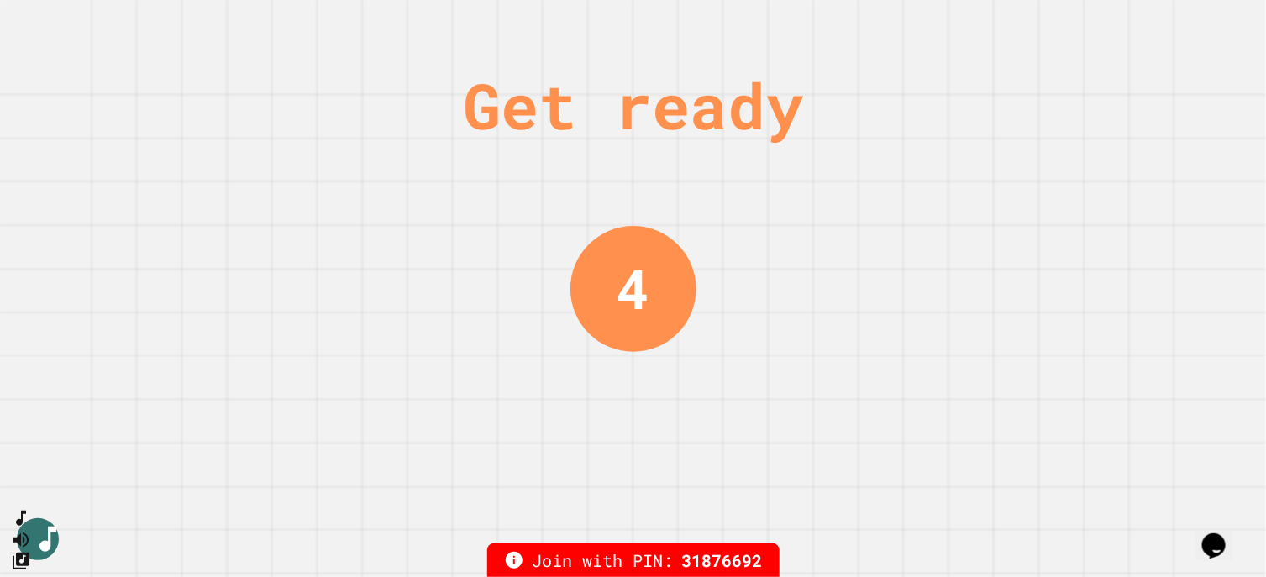
scroll to position [0, 0]
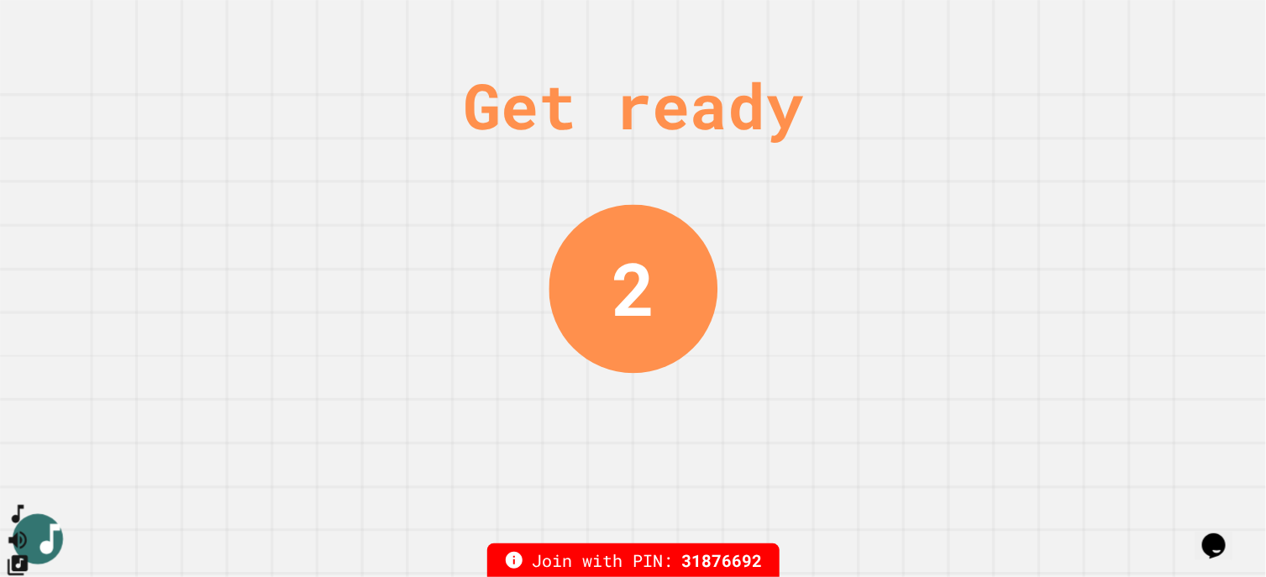
click at [30, 461] on icon "SpeedDial basic example" at bounding box center [18, 514] width 24 height 24
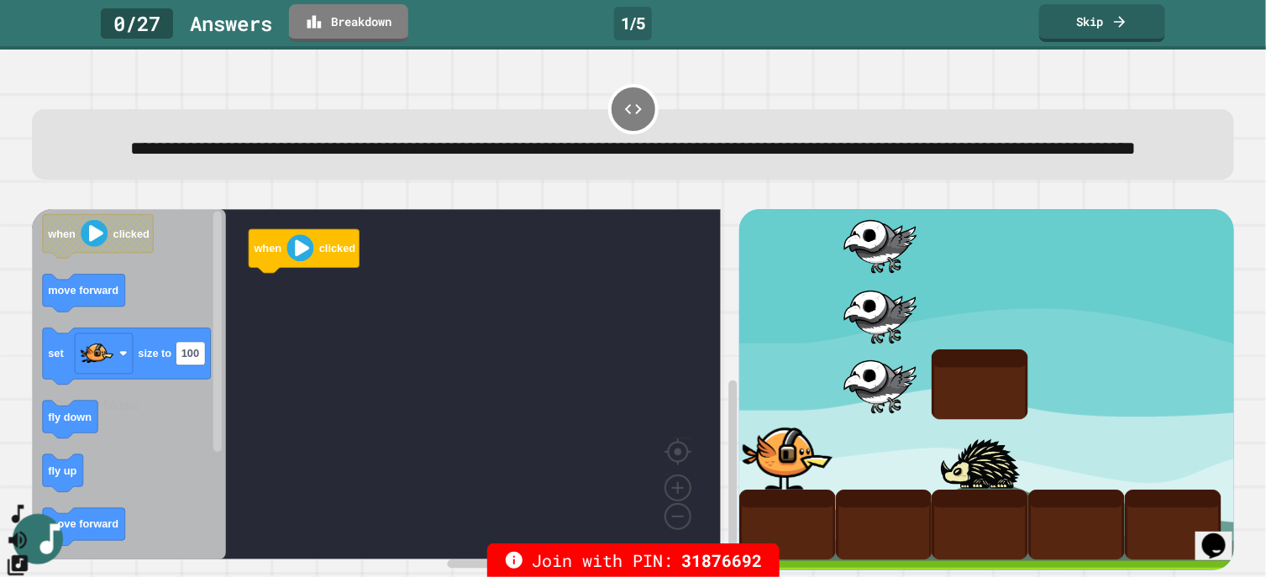
click at [30, 461] on icon "Change Music" at bounding box center [18, 565] width 24 height 24
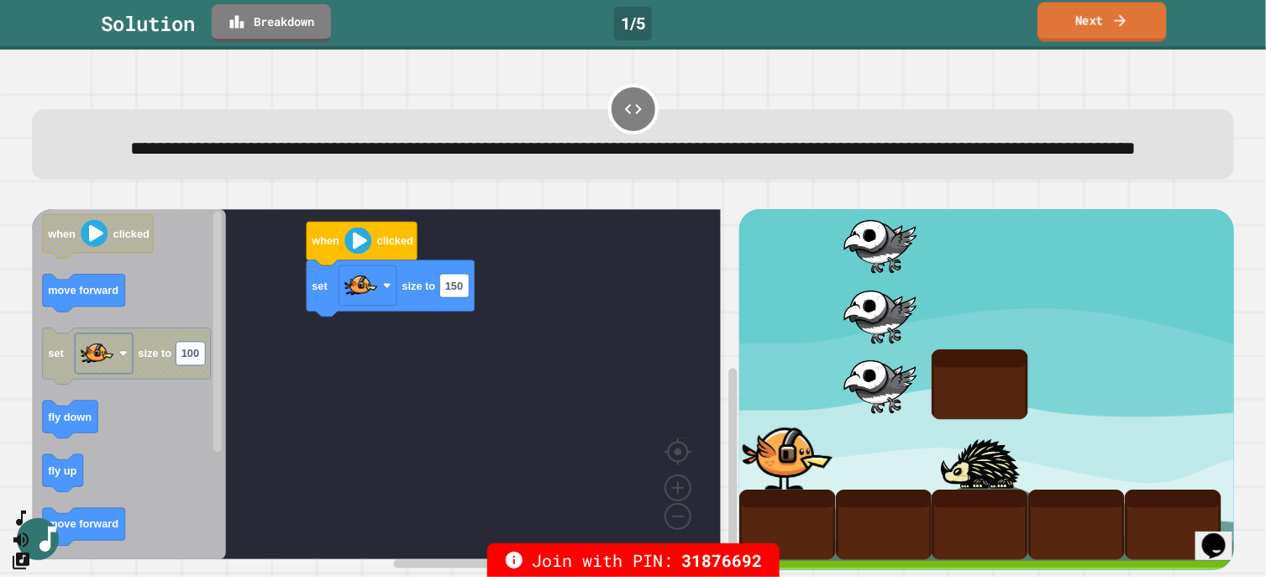
click at [1012, 18] on link "Next" at bounding box center [1101, 22] width 129 height 39
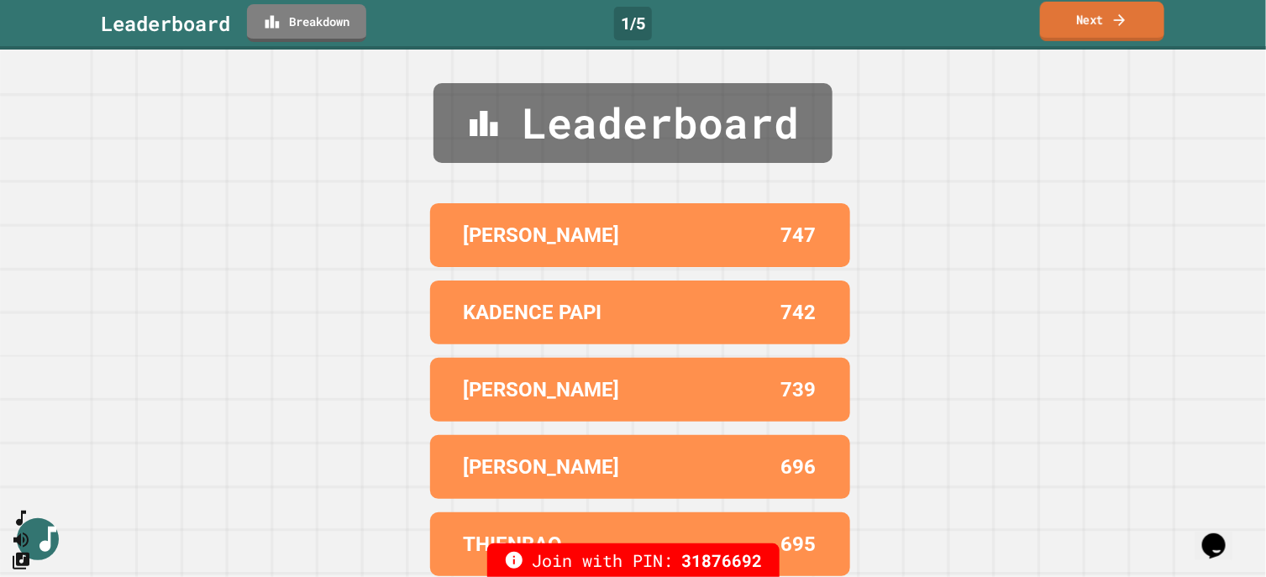
click at [1012, 28] on link "Next" at bounding box center [1102, 21] width 124 height 39
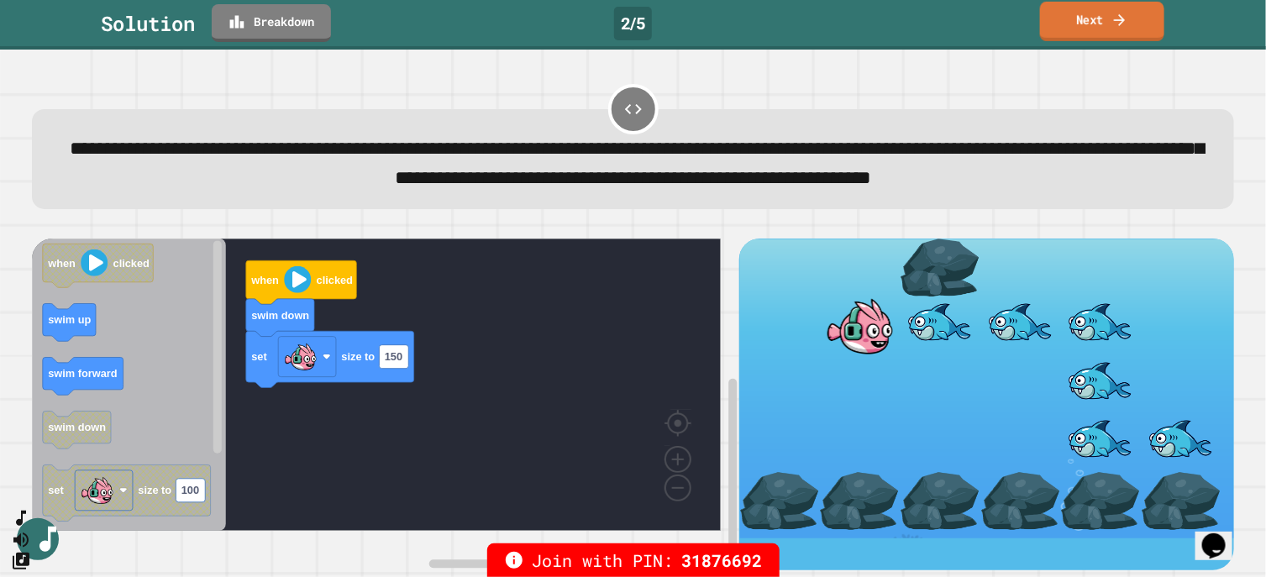
click at [1012, 9] on link "Next" at bounding box center [1102, 21] width 124 height 39
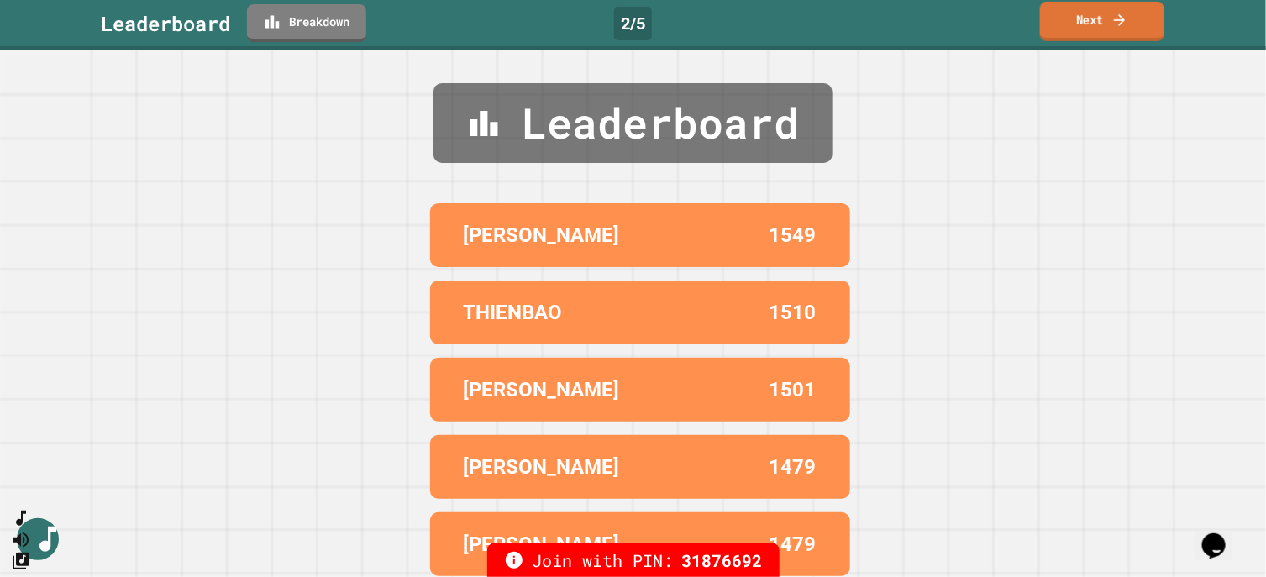
click at [1012, 18] on link "Next" at bounding box center [1102, 21] width 124 height 39
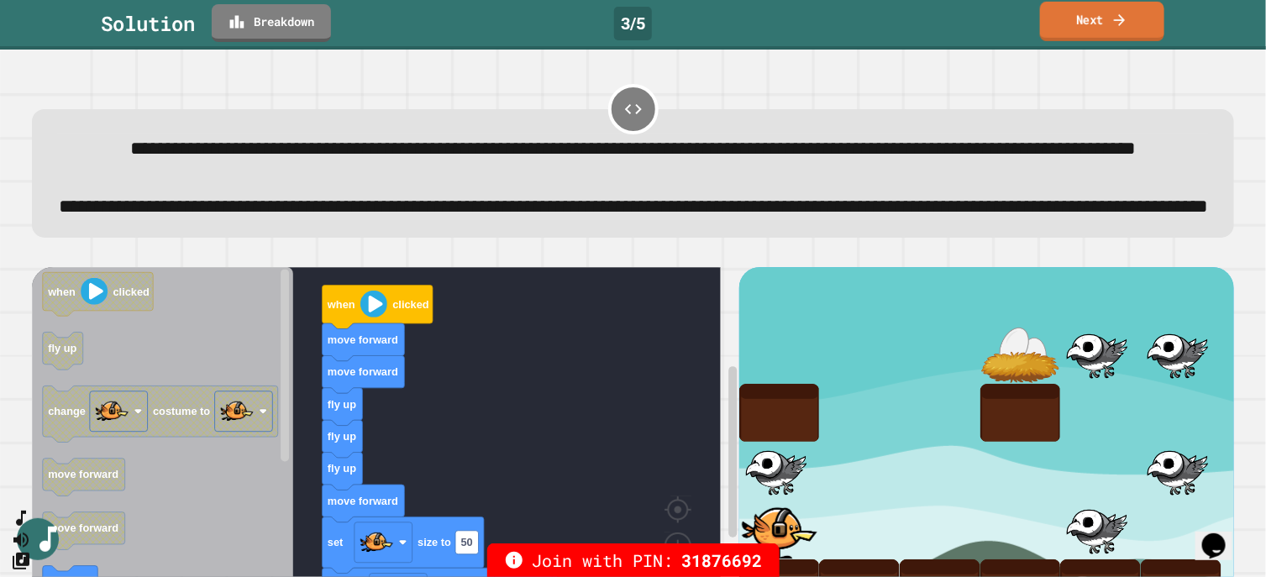
drag, startPoint x: 1103, startPoint y: 20, endPoint x: 1130, endPoint y: 14, distance: 27.5
click at [1012, 14] on link "Next" at bounding box center [1102, 21] width 124 height 39
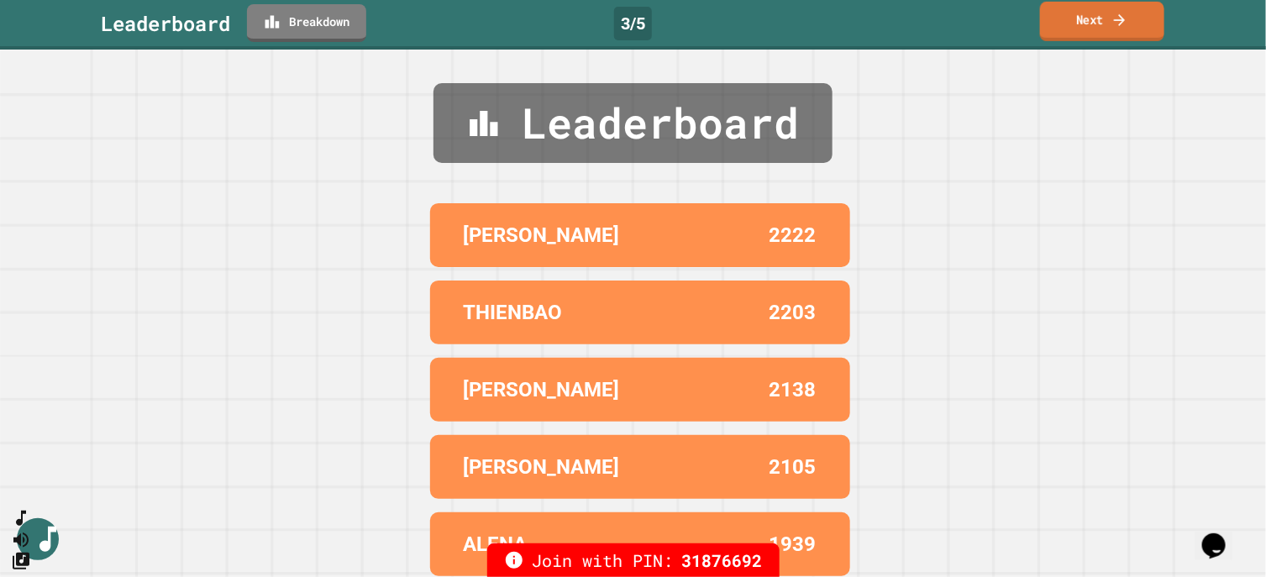
click at [1012, 19] on link "Next" at bounding box center [1102, 21] width 124 height 39
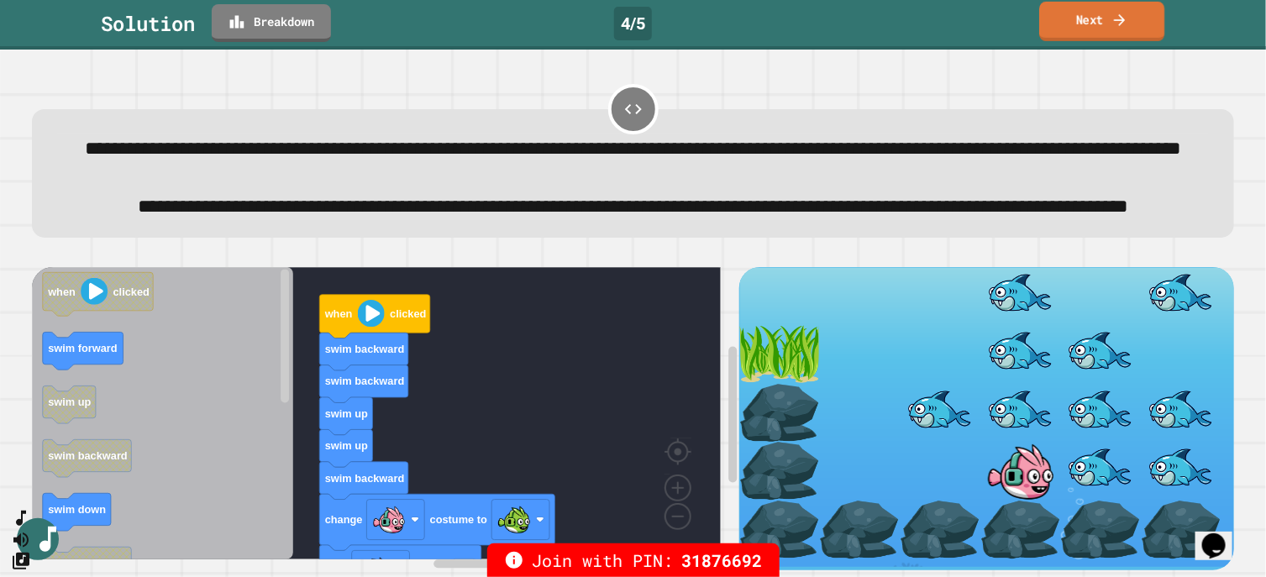
click at [1012, 13] on link "Next" at bounding box center [1101, 21] width 125 height 39
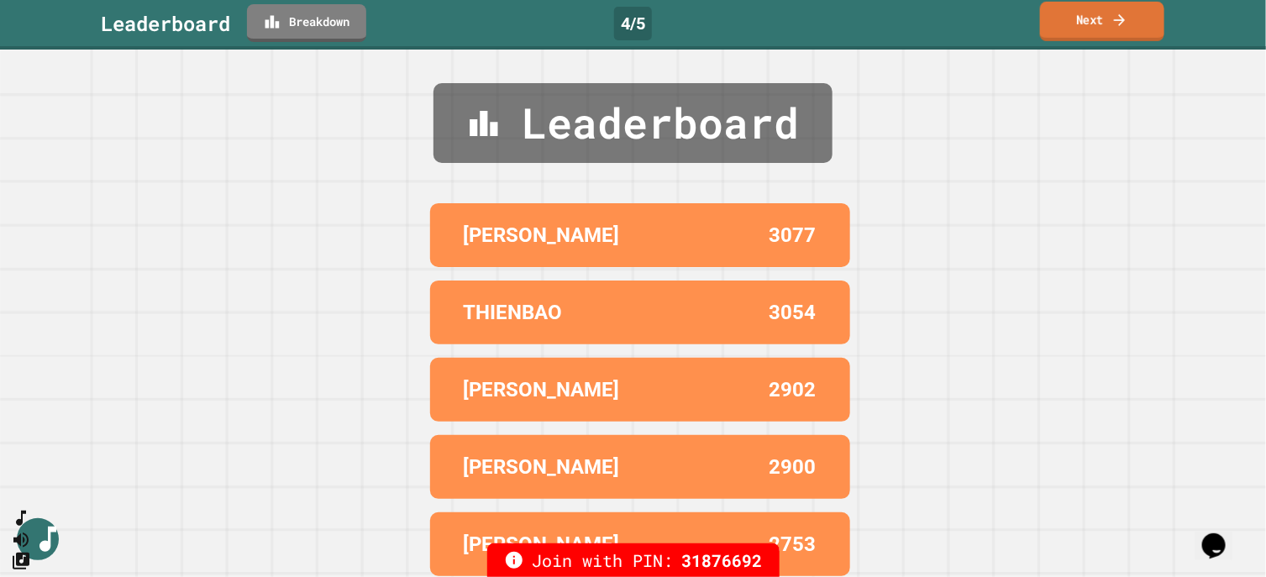
click at [1012, 9] on link "Next" at bounding box center [1102, 21] width 124 height 39
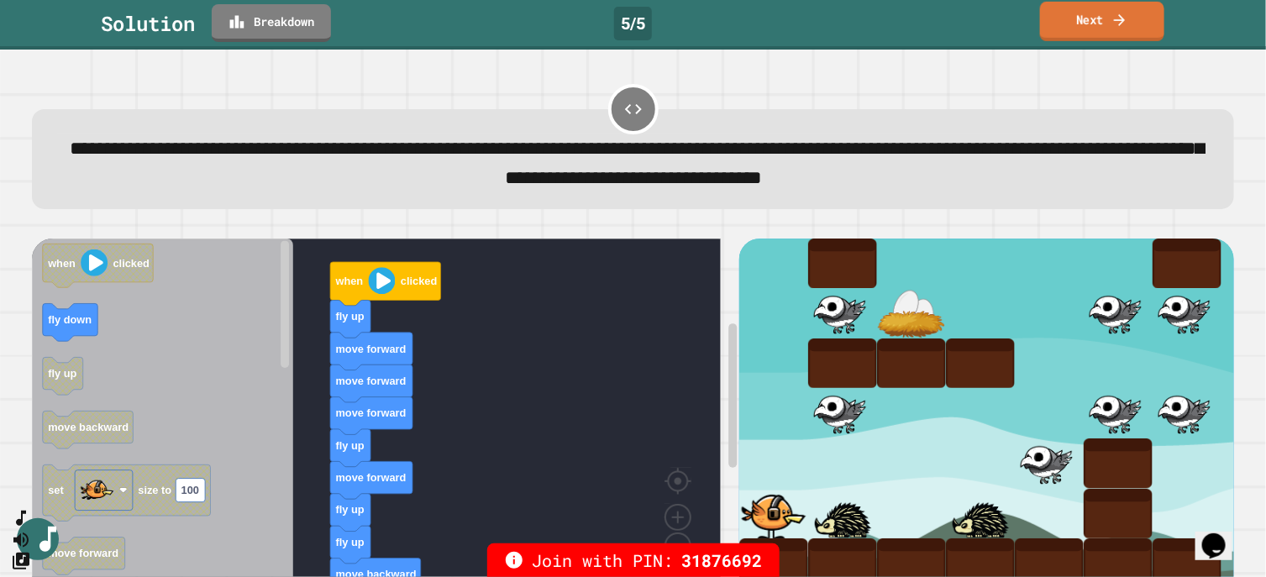
click at [1012, 18] on link "Next" at bounding box center [1102, 21] width 124 height 39
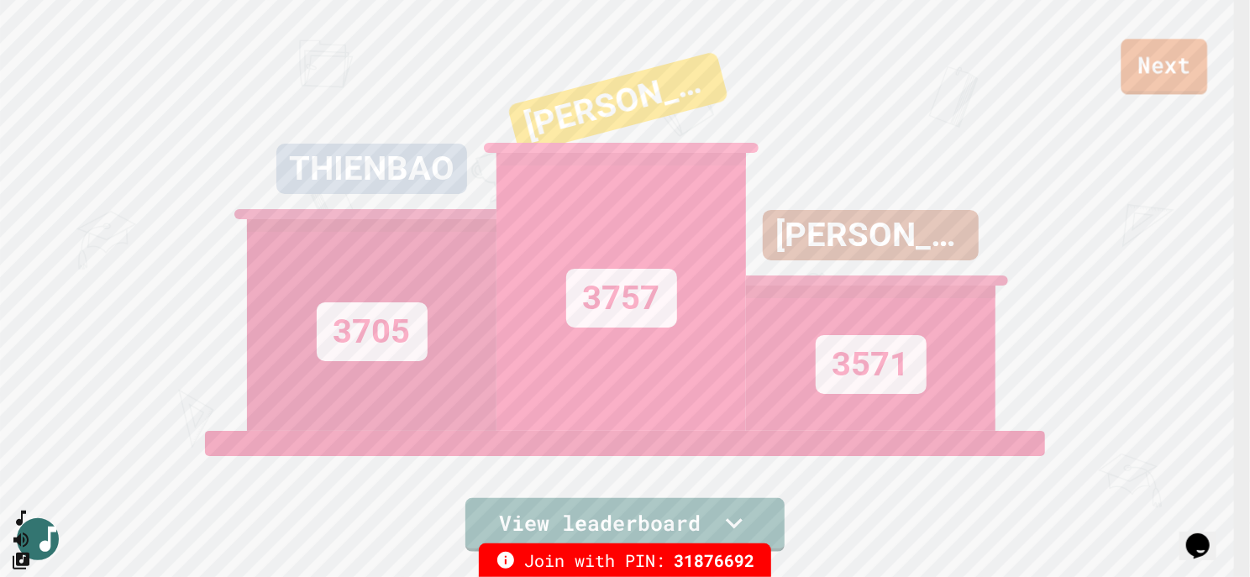
click at [1012, 63] on link "Next" at bounding box center [1164, 66] width 86 height 55
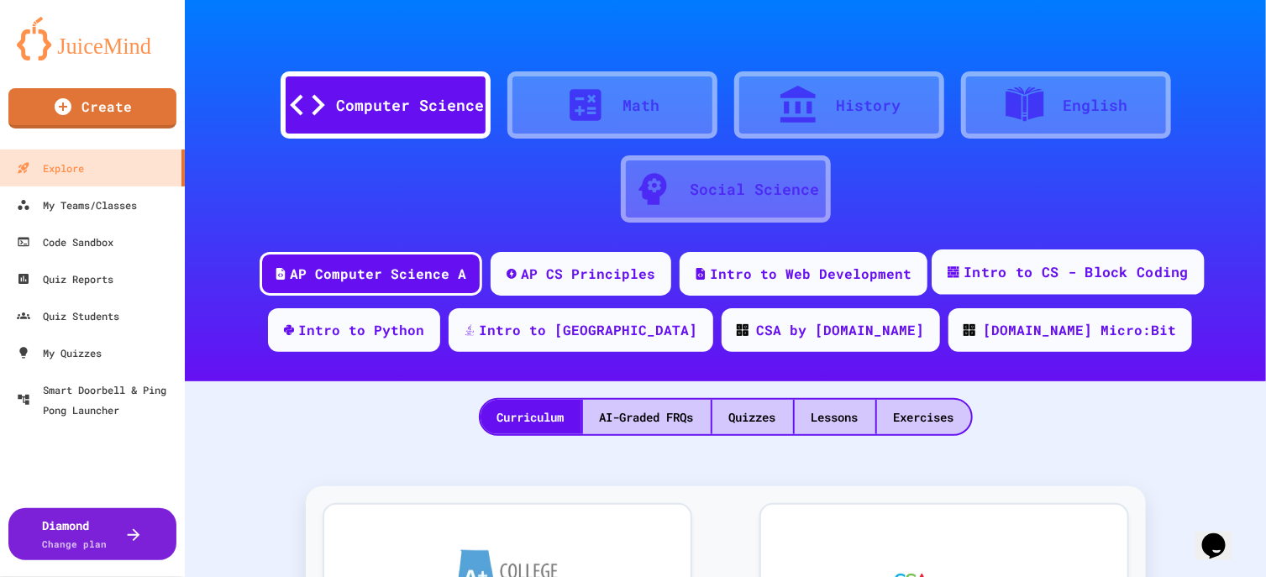
click at [1012, 270] on div "Intro to CS - Block Coding" at bounding box center [1075, 272] width 225 height 21
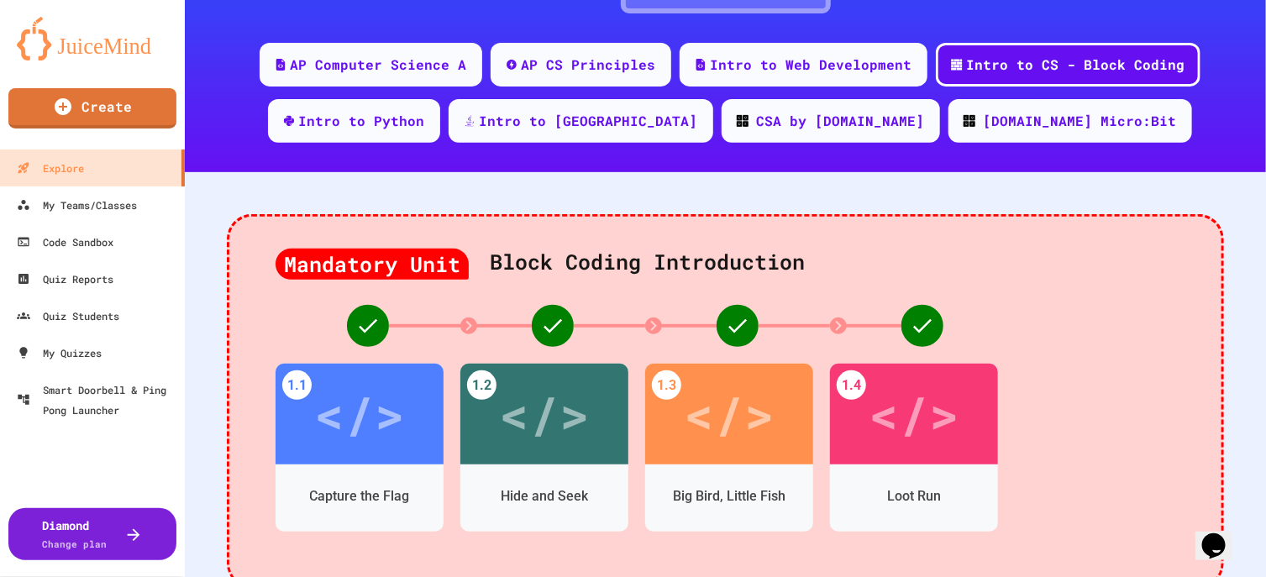
scroll to position [315, 0]
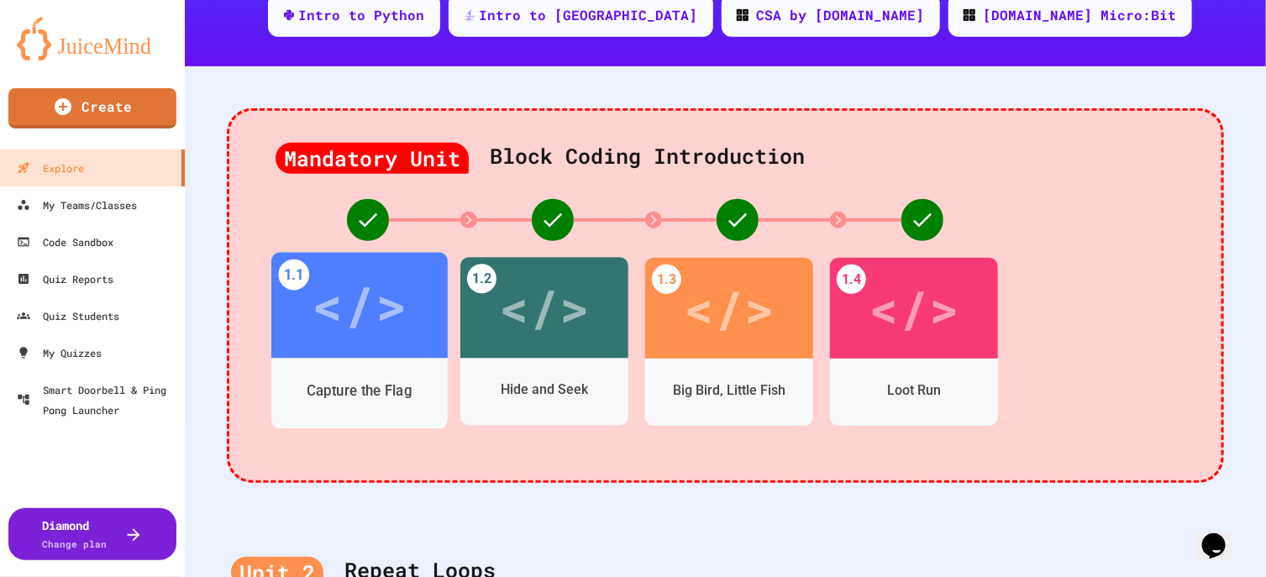
click at [363, 304] on div "</>" at bounding box center [359, 305] width 95 height 80
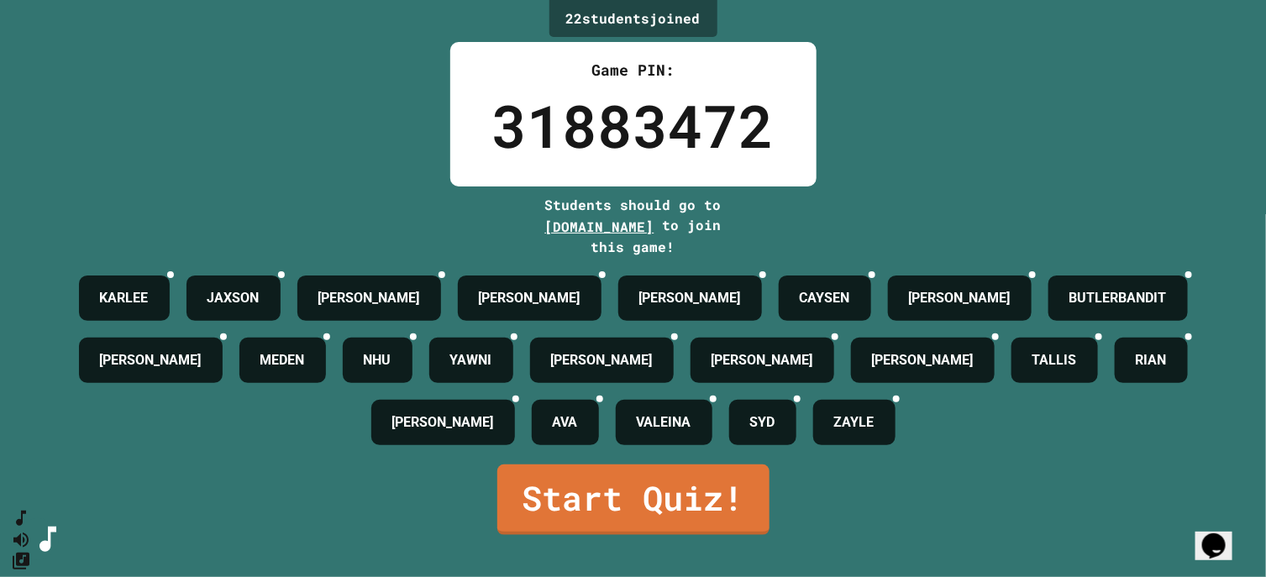
scroll to position [74, 0]
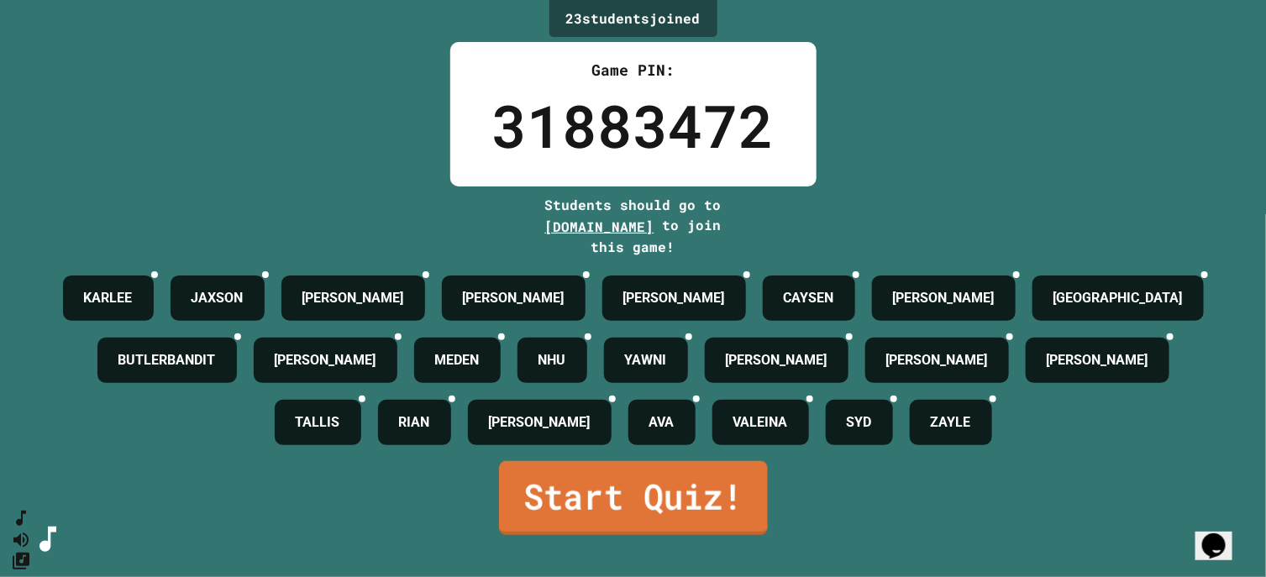
click at [557, 461] on link "Start Quiz!" at bounding box center [633, 498] width 269 height 74
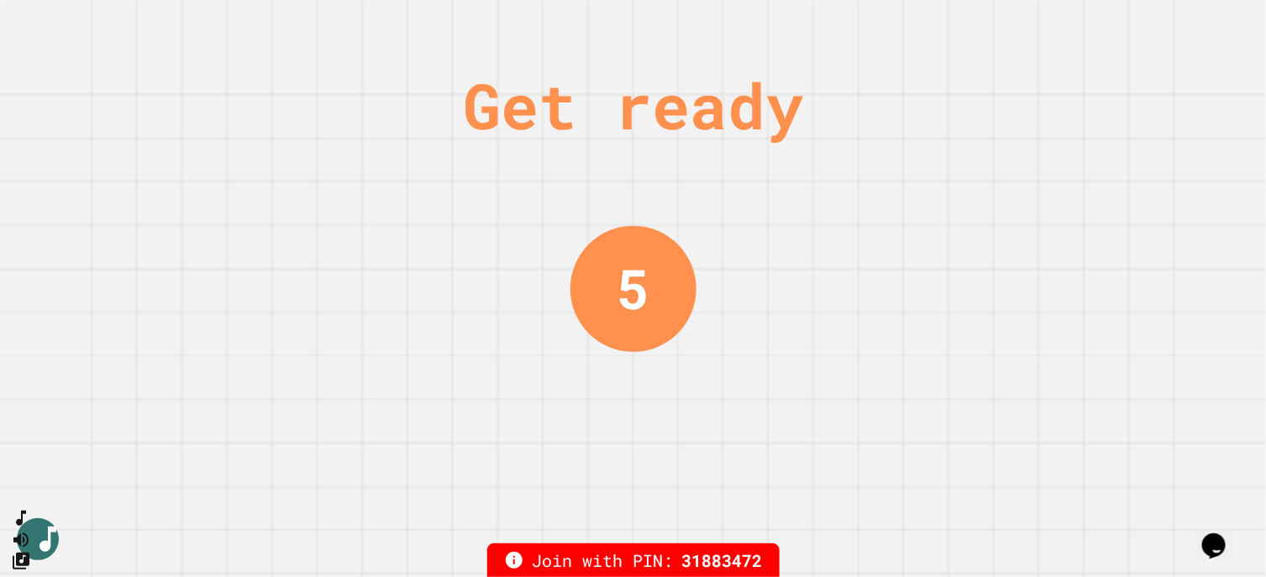
scroll to position [0, 0]
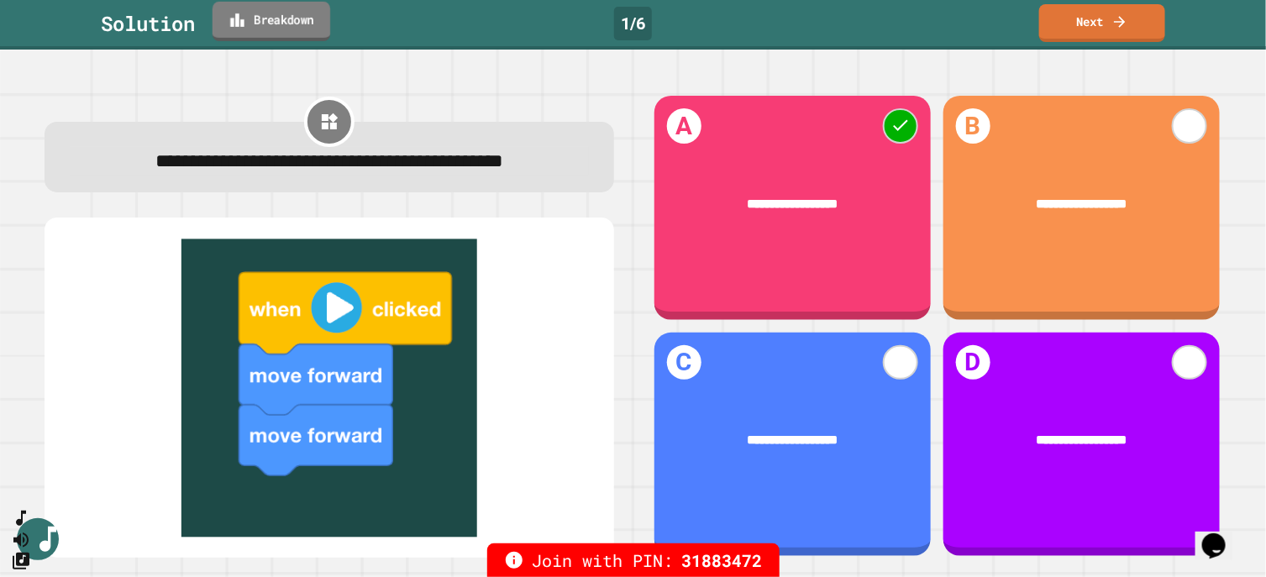
click at [257, 18] on link "Breakdown" at bounding box center [271, 21] width 118 height 39
click at [1012, 10] on link "Next" at bounding box center [1102, 21] width 126 height 39
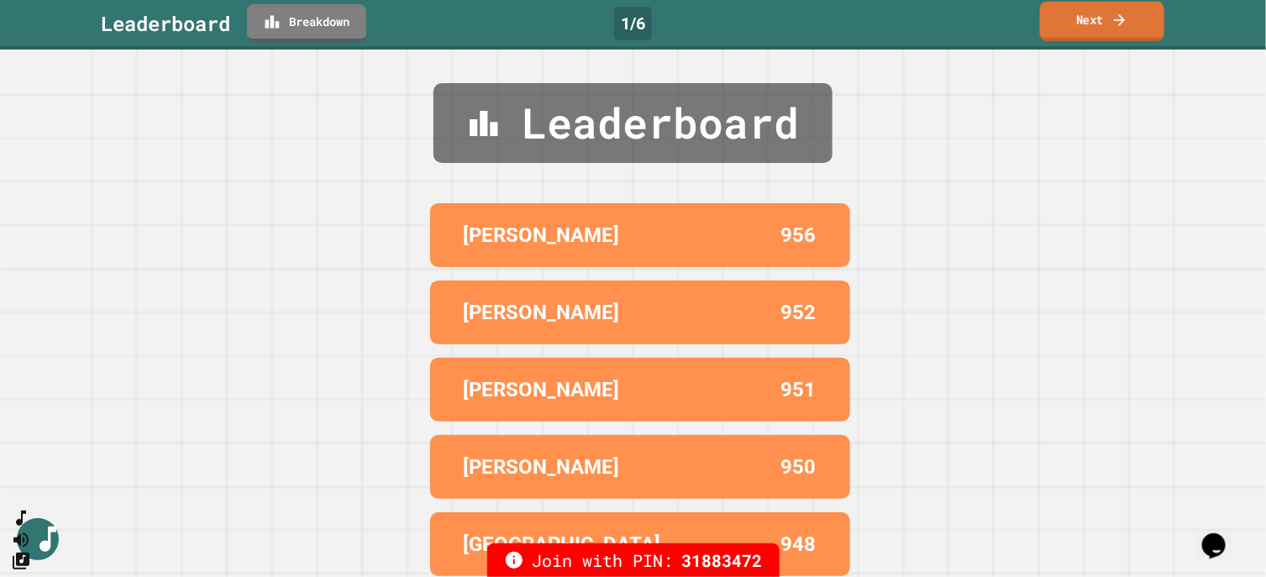
click at [1012, 13] on link "Next" at bounding box center [1102, 21] width 124 height 39
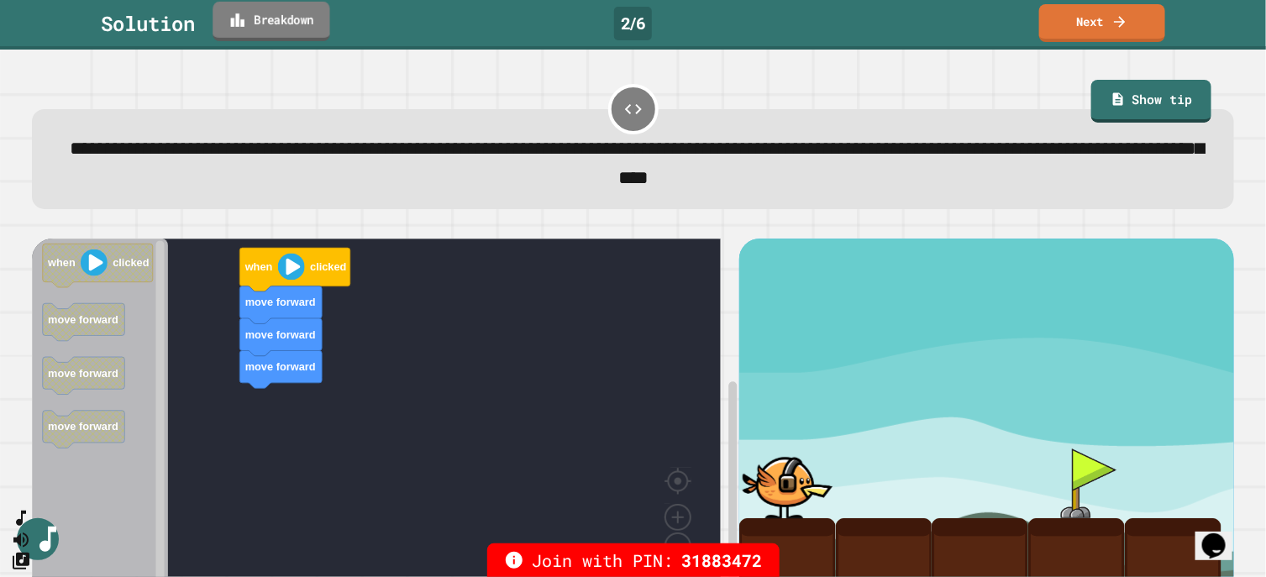
click at [256, 27] on link "Breakdown" at bounding box center [270, 21] width 117 height 39
click at [1012, 18] on link "Next" at bounding box center [1101, 21] width 123 height 39
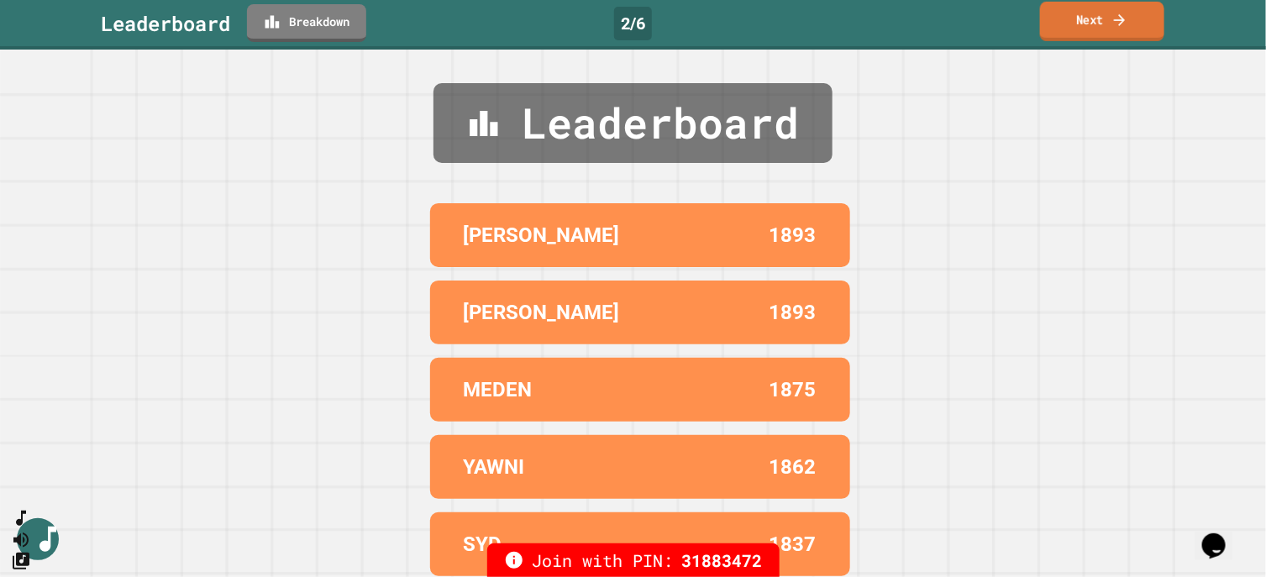
click at [1012, 8] on link "Next" at bounding box center [1102, 21] width 124 height 39
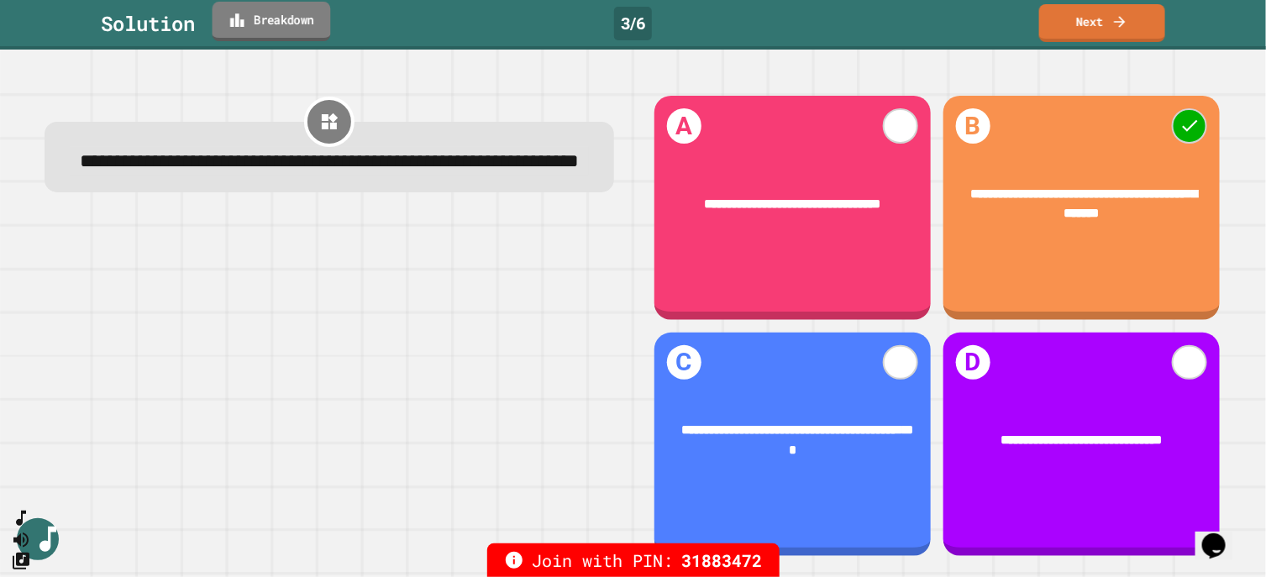
click at [319, 23] on link "Breakdown" at bounding box center [271, 21] width 118 height 39
click at [1012, 19] on link "Next" at bounding box center [1101, 22] width 128 height 39
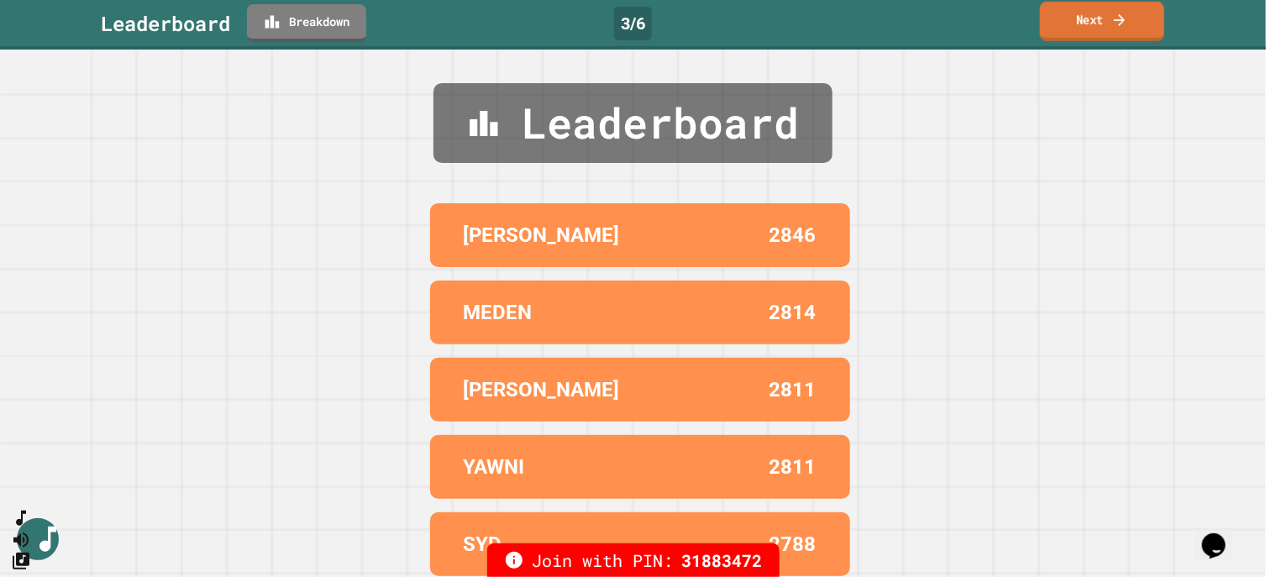
click at [1012, 19] on link "Next" at bounding box center [1102, 21] width 124 height 39
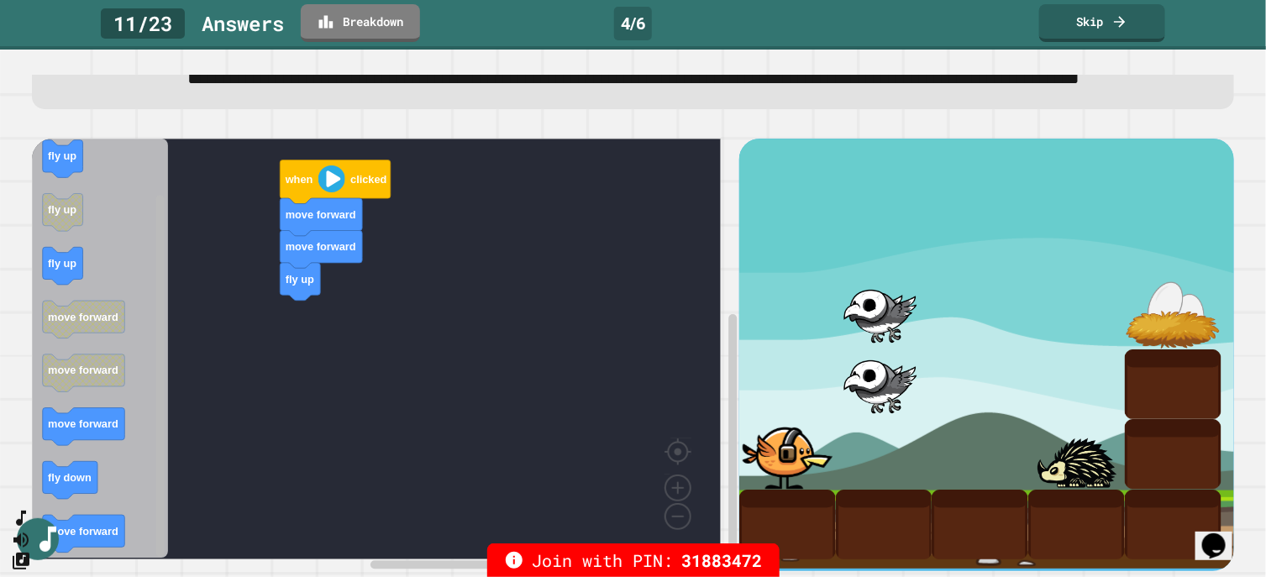
scroll to position [123, 0]
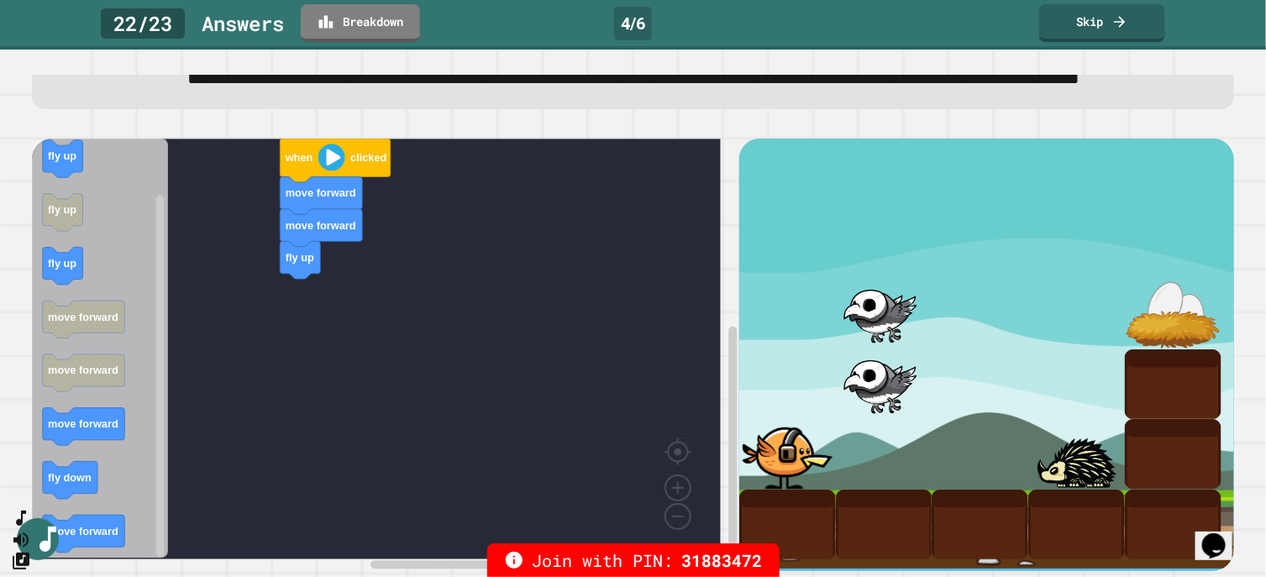
click at [353, 333] on rect "Blockly Workspace" at bounding box center [376, 349] width 689 height 421
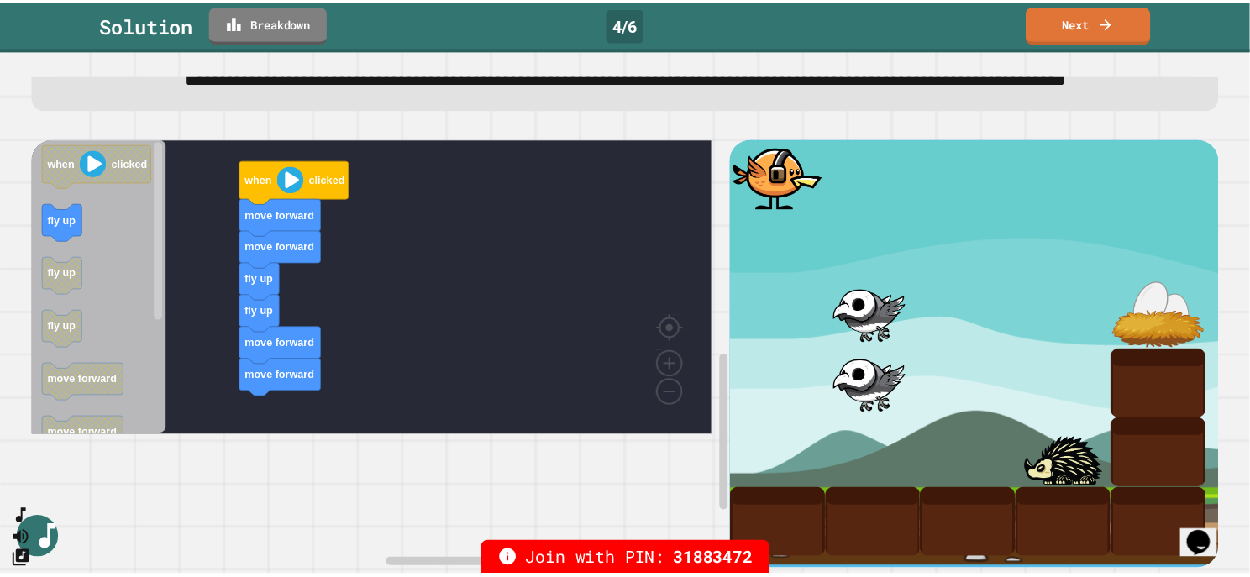
scroll to position [0, 0]
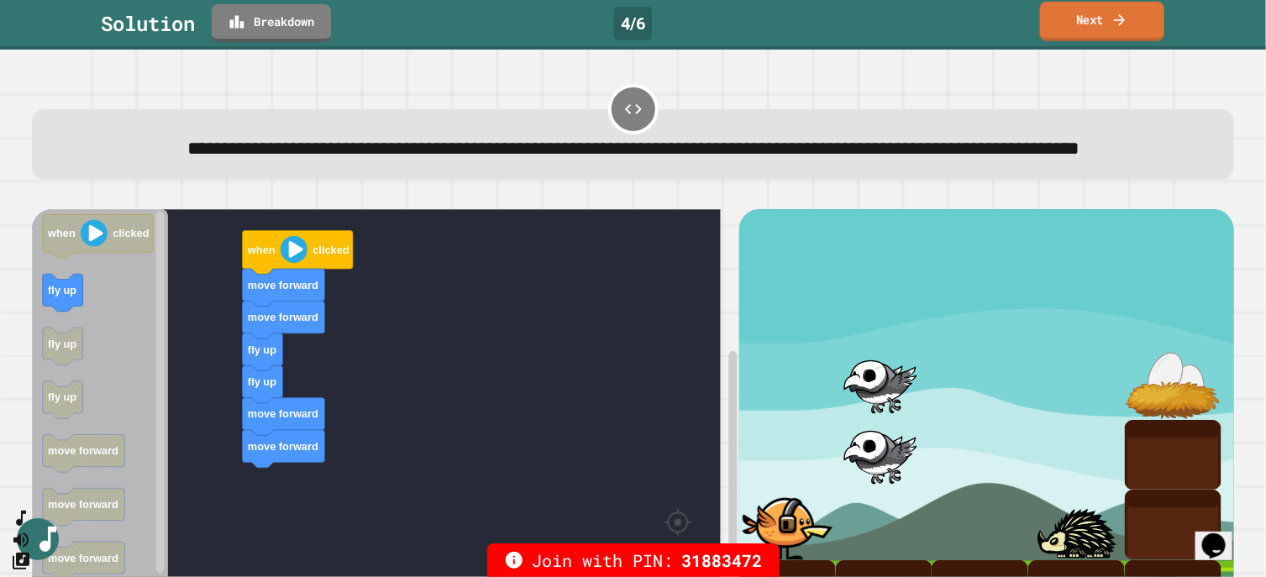
click at [1012, 8] on link "Next" at bounding box center [1102, 21] width 124 height 39
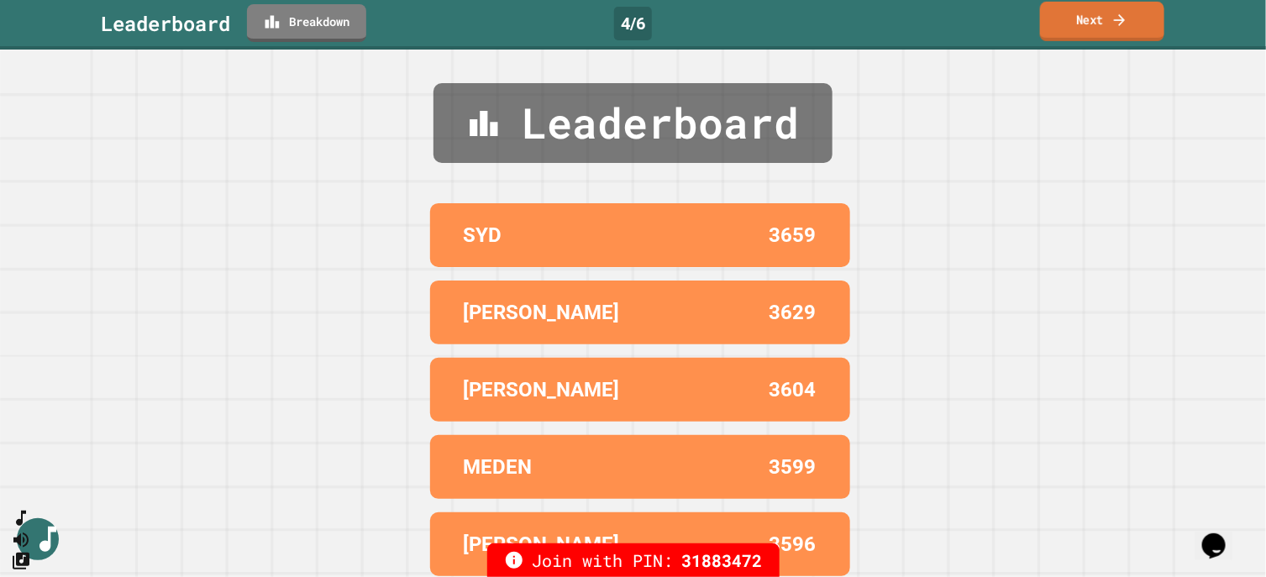
click at [1012, 24] on link "Next" at bounding box center [1102, 21] width 124 height 39
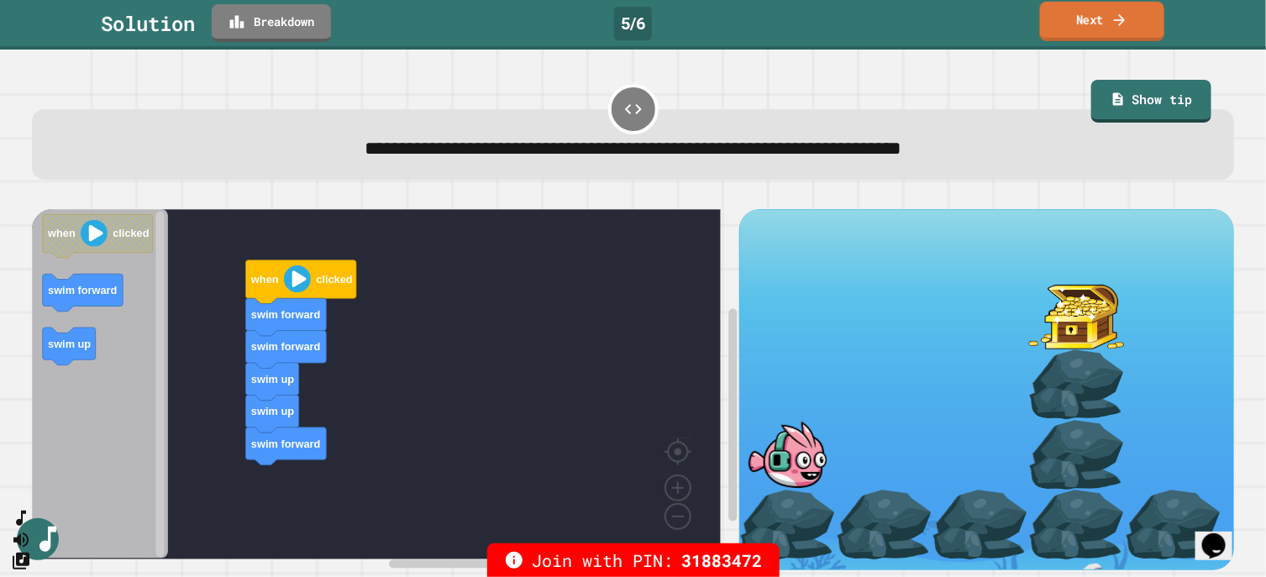
click at [1012, 14] on link "Next" at bounding box center [1102, 21] width 124 height 39
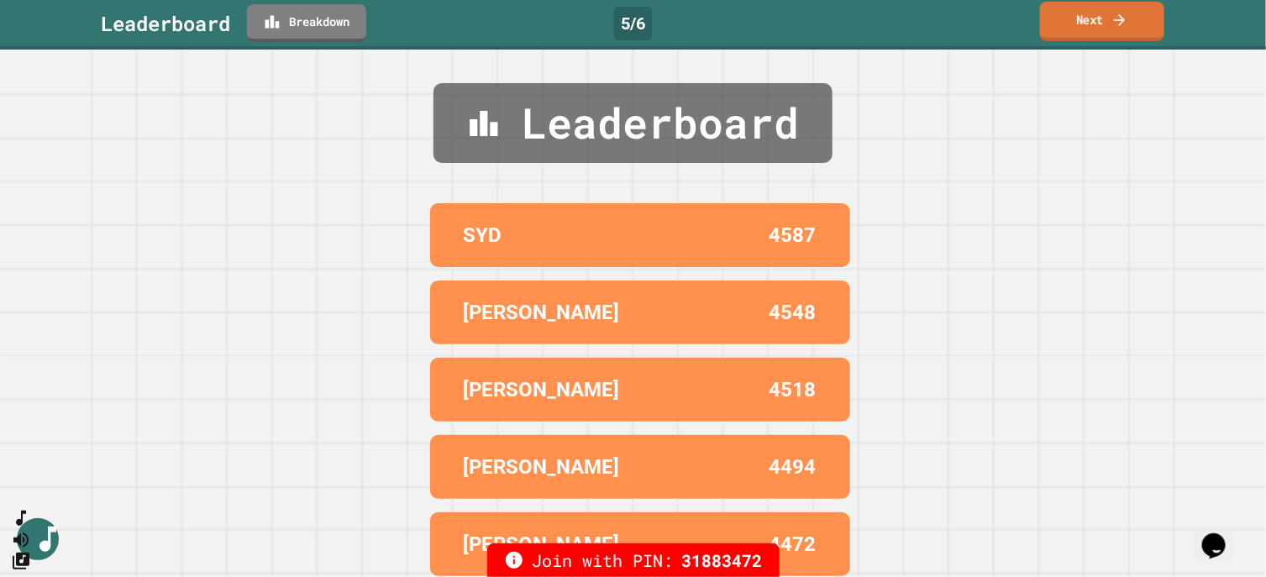
click at [1012, 14] on link "Next" at bounding box center [1102, 21] width 124 height 39
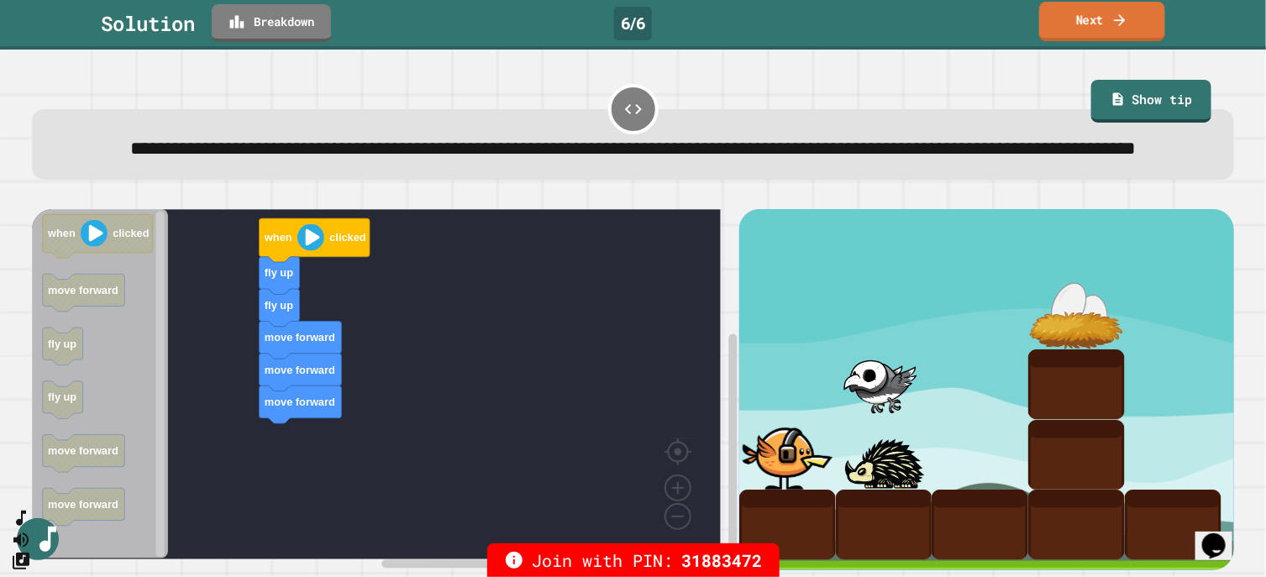
click at [1012, 18] on link "Next" at bounding box center [1102, 21] width 126 height 39
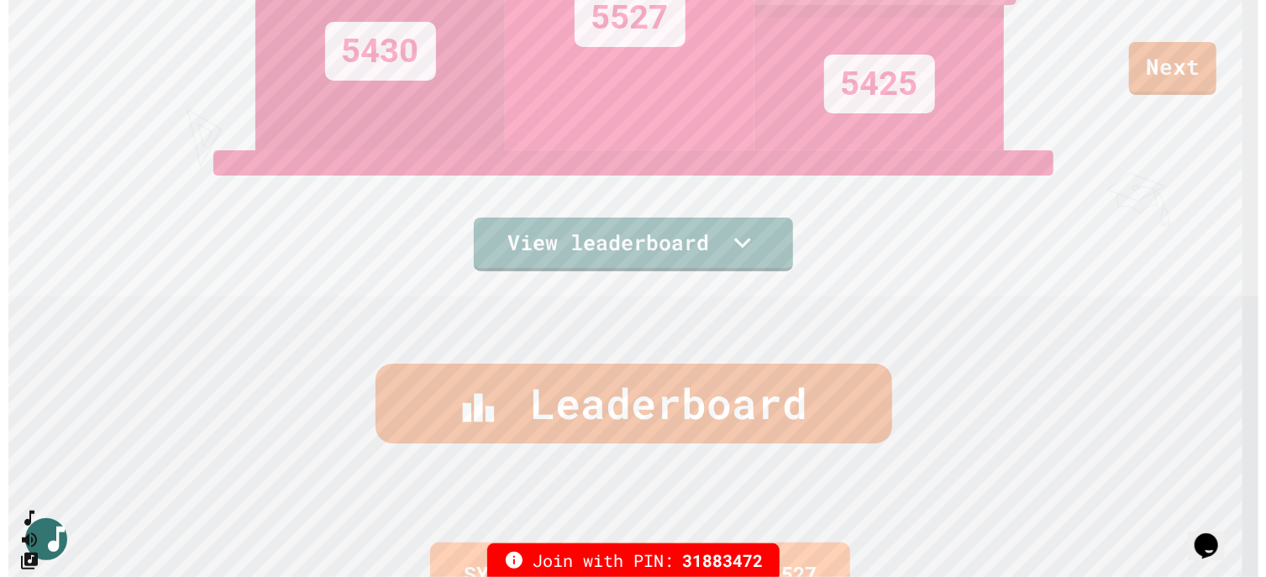
scroll to position [176, 0]
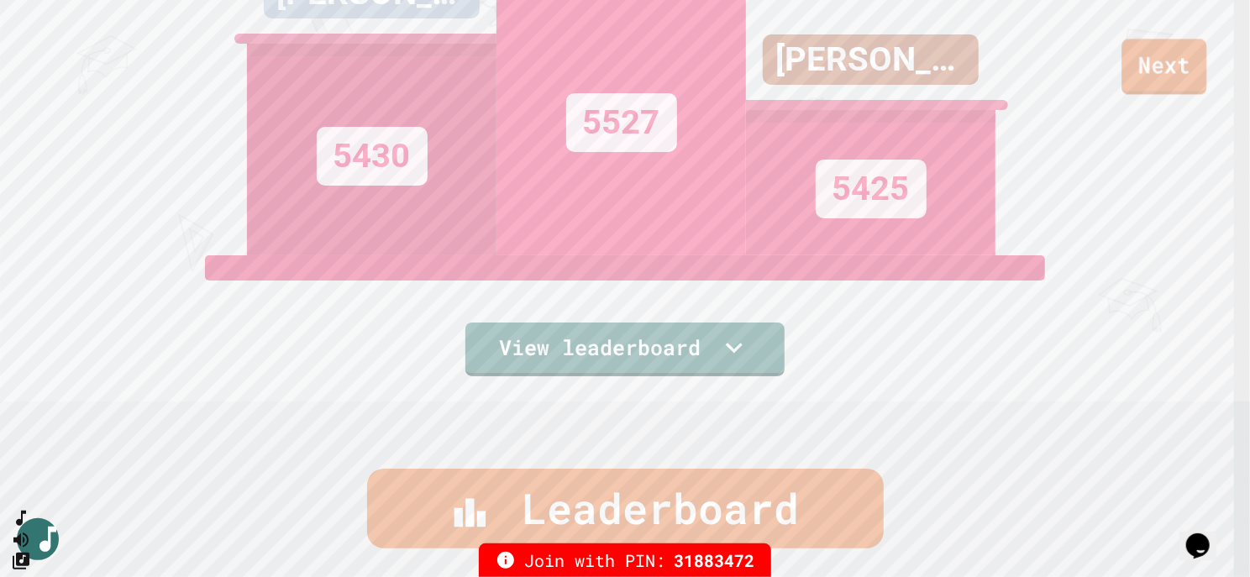
click at [1012, 58] on link "Next" at bounding box center [1163, 66] width 85 height 55
